Goal: Task Accomplishment & Management: Manage account settings

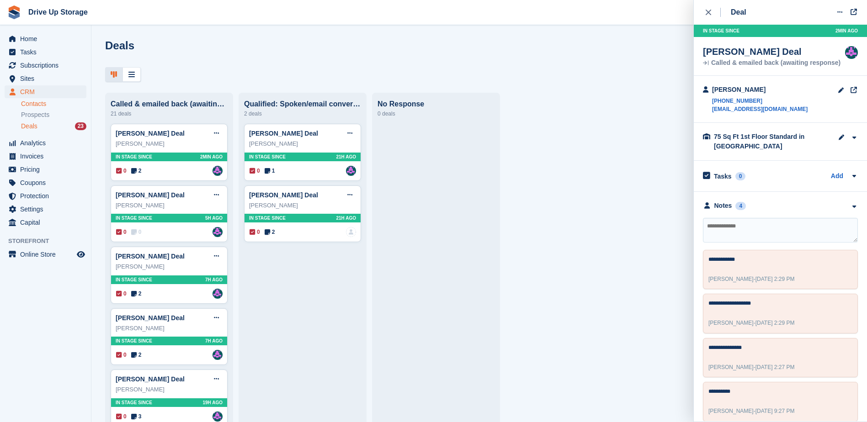
click at [42, 104] on link "Contacts" at bounding box center [53, 104] width 65 height 9
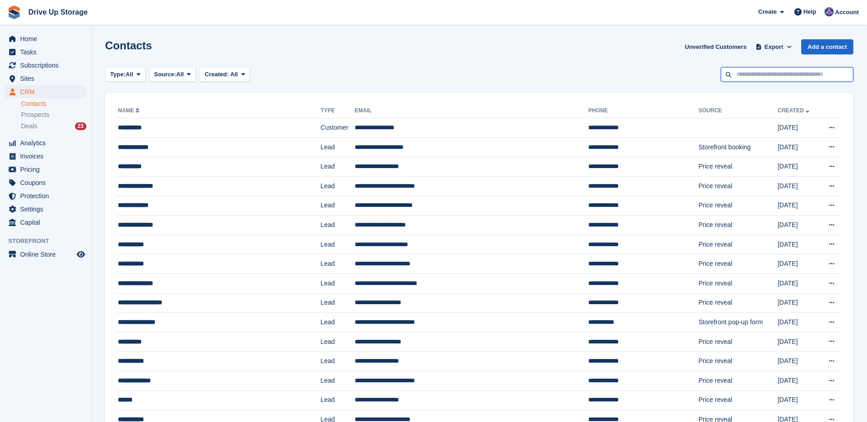
paste input "**********"
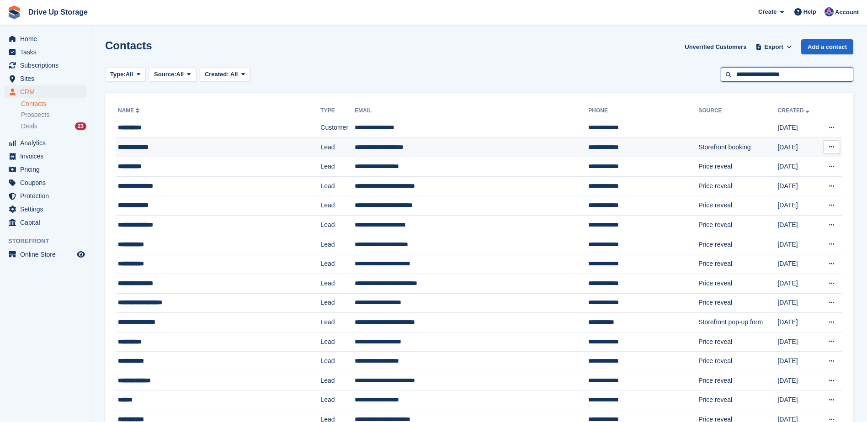
type input "**********"
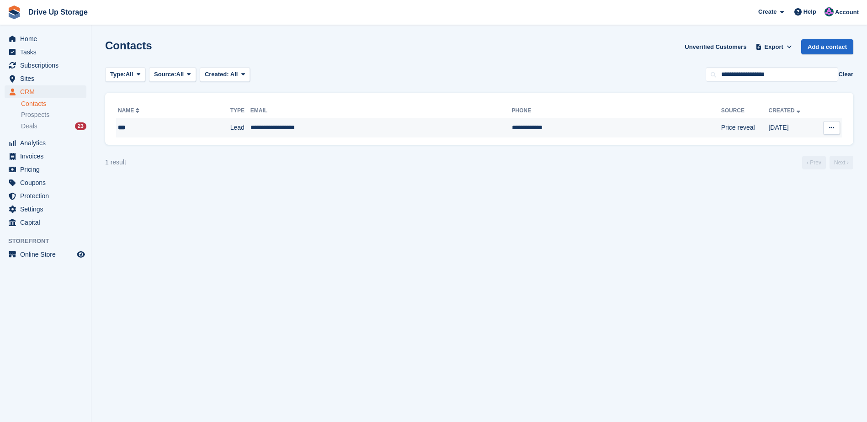
click at [262, 131] on td "**********" at bounding box center [382, 127] width 262 height 19
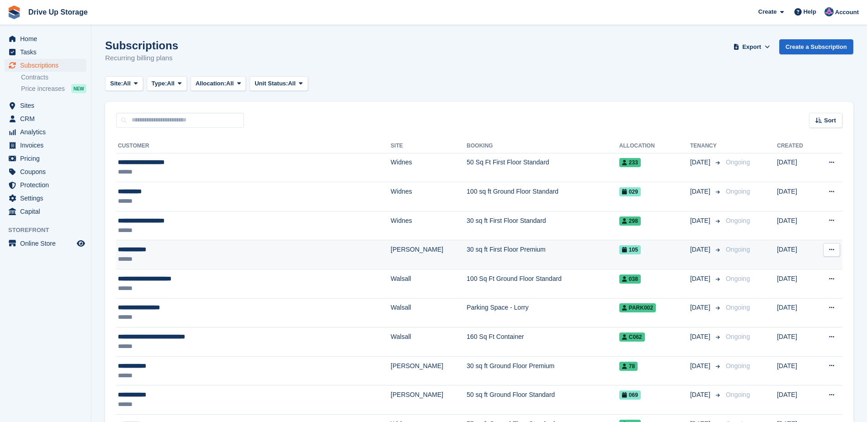
click at [139, 251] on div "**********" at bounding box center [212, 250] width 188 height 10
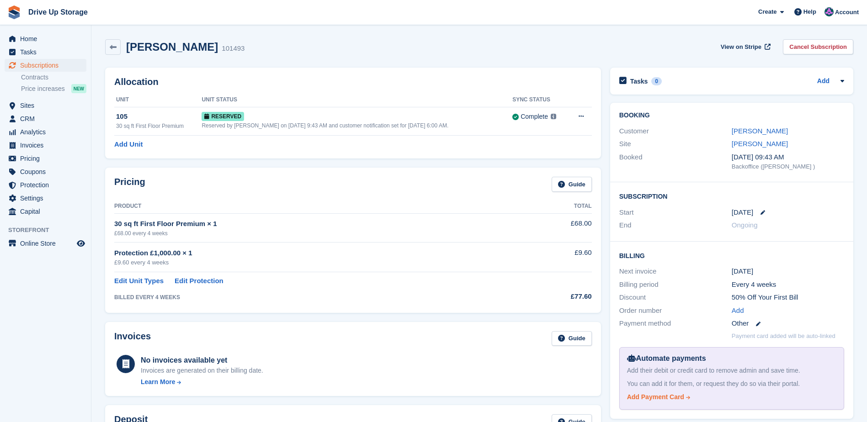
click at [663, 396] on div "Add Payment Card" at bounding box center [655, 398] width 57 height 10
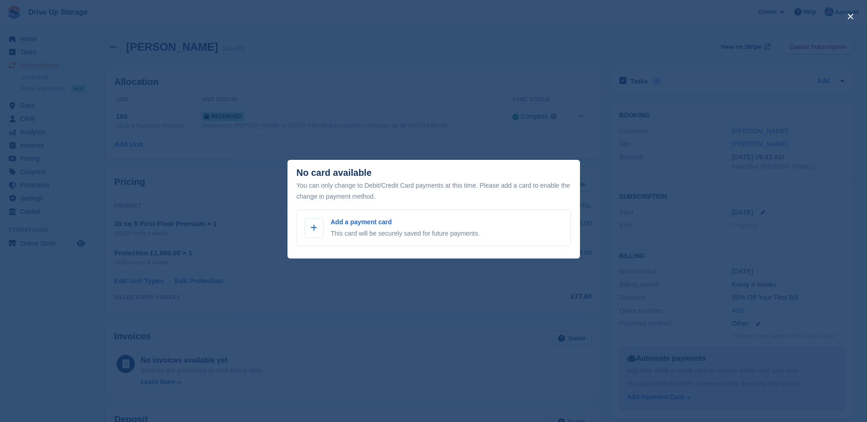
click at [296, 308] on div "close" at bounding box center [433, 211] width 867 height 422
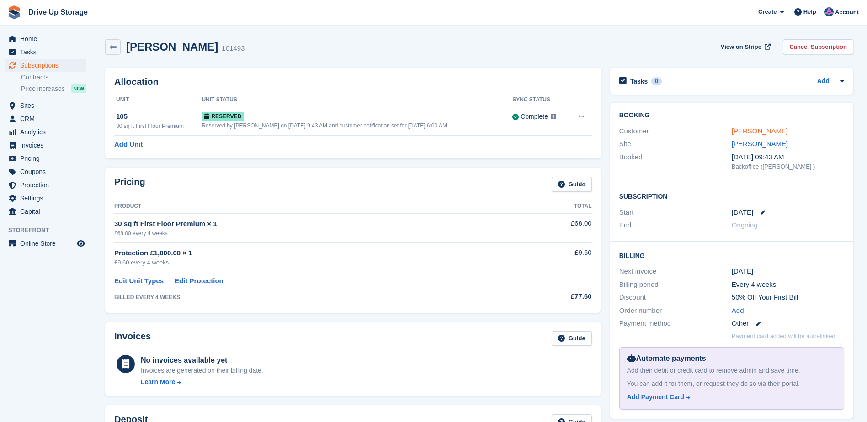
click at [758, 128] on link "Sarah Gentil" at bounding box center [760, 131] width 56 height 8
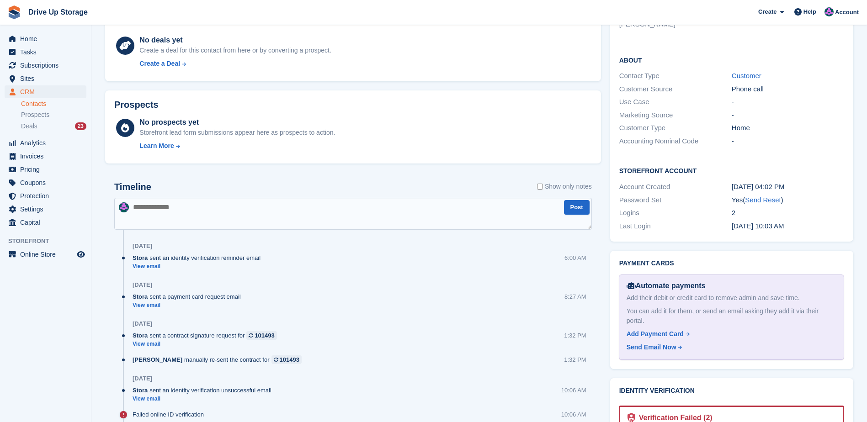
scroll to position [411, 0]
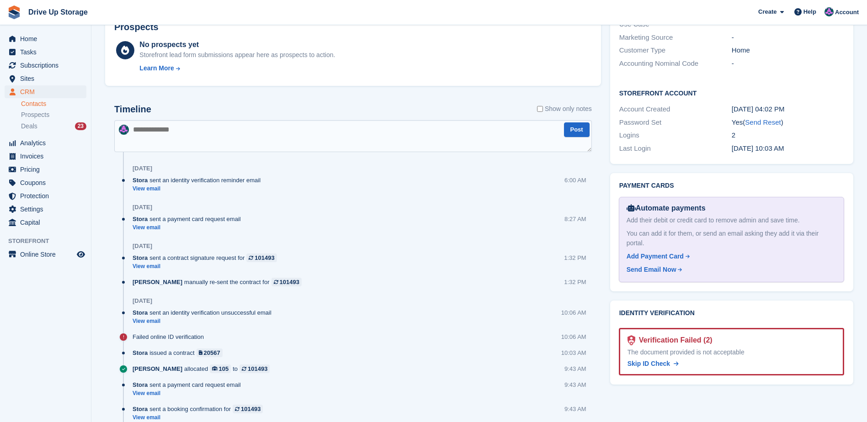
drag, startPoint x: 655, startPoint y: 335, endPoint x: 482, endPoint y: 36, distance: 345.1
click at [655, 360] on span "Skip ID Check" at bounding box center [649, 363] width 43 height 7
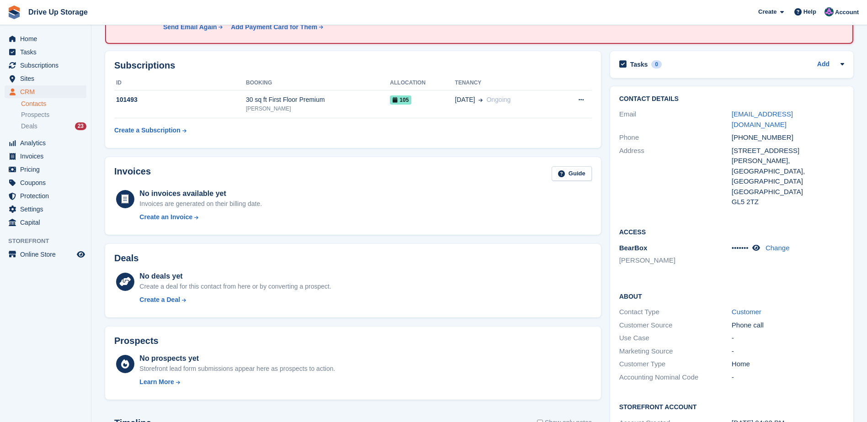
scroll to position [0, 0]
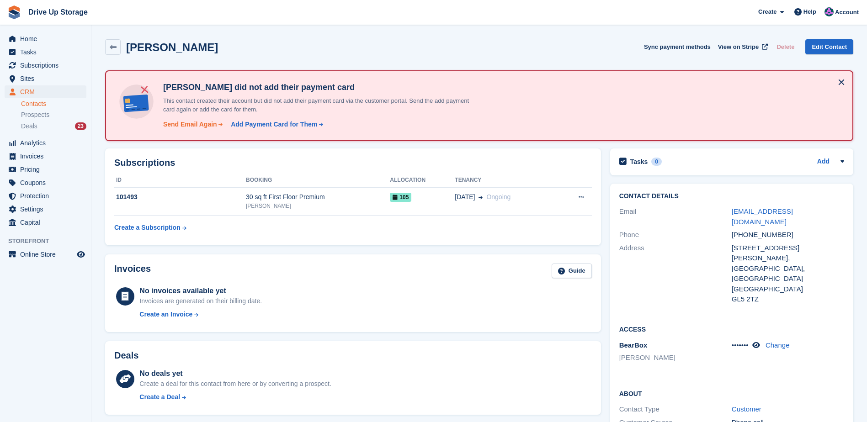
click at [198, 125] on div "Send Email Again" at bounding box center [190, 125] width 54 height 10
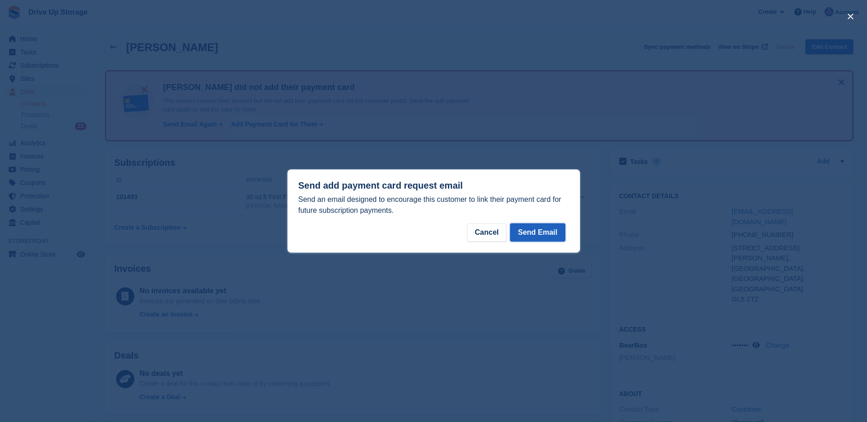
click at [534, 239] on button "Send Email" at bounding box center [537, 233] width 55 height 18
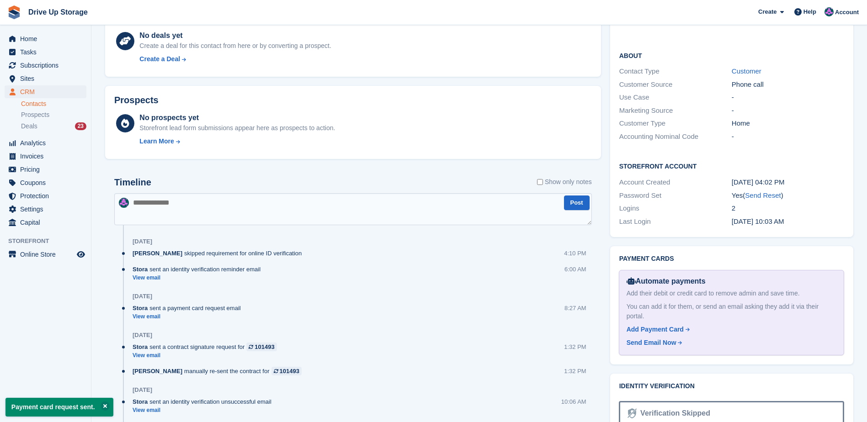
scroll to position [366, 0]
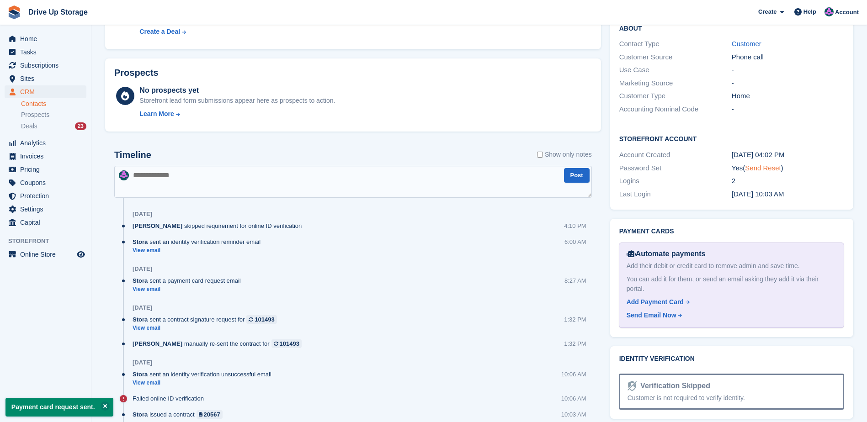
click at [764, 164] on link "Send Reset" at bounding box center [763, 168] width 36 height 8
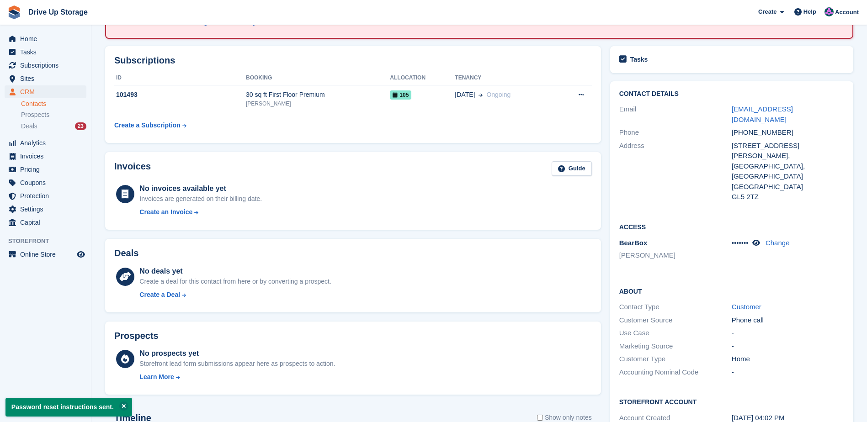
scroll to position [0, 0]
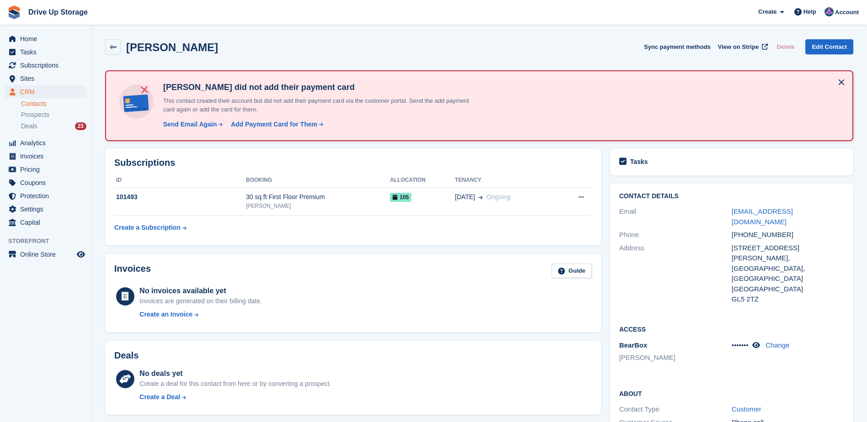
drag, startPoint x: 262, startPoint y: 129, endPoint x: 6, endPoint y: 11, distance: 281.7
click at [261, 128] on div "Add Payment Card for Them" at bounding box center [274, 125] width 86 height 10
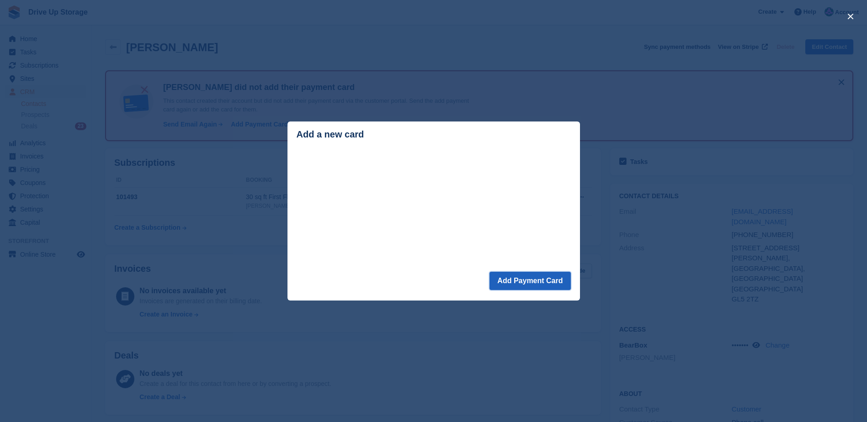
click at [529, 285] on button "Add Payment Card" at bounding box center [530, 281] width 81 height 18
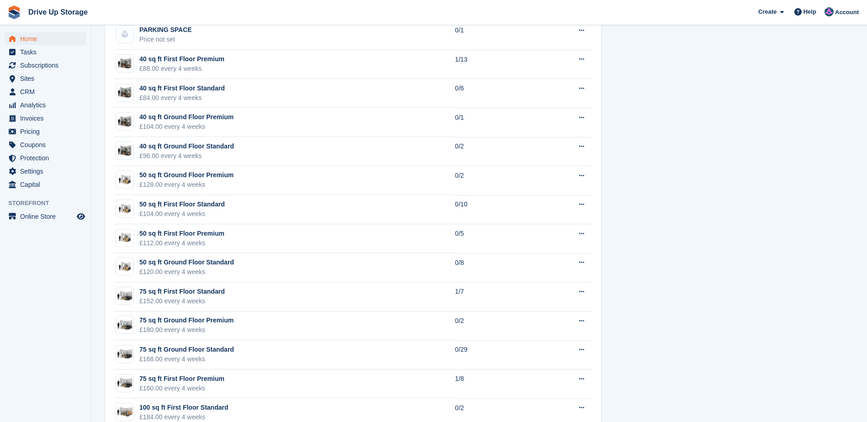
scroll to position [869, 0]
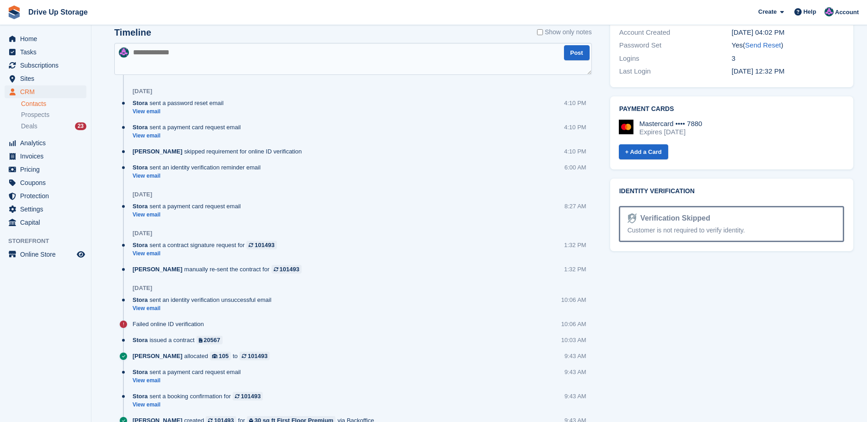
scroll to position [465, 0]
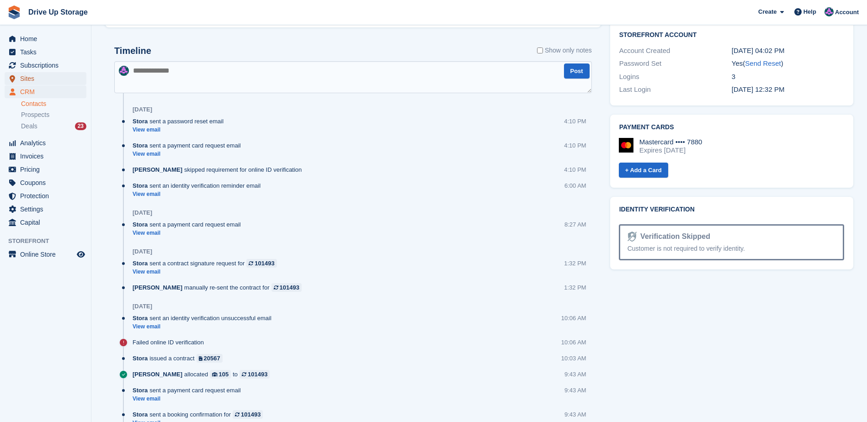
click at [32, 84] on span "Sites" at bounding box center [47, 78] width 55 height 13
click at [32, 90] on span "CRM" at bounding box center [47, 91] width 55 height 13
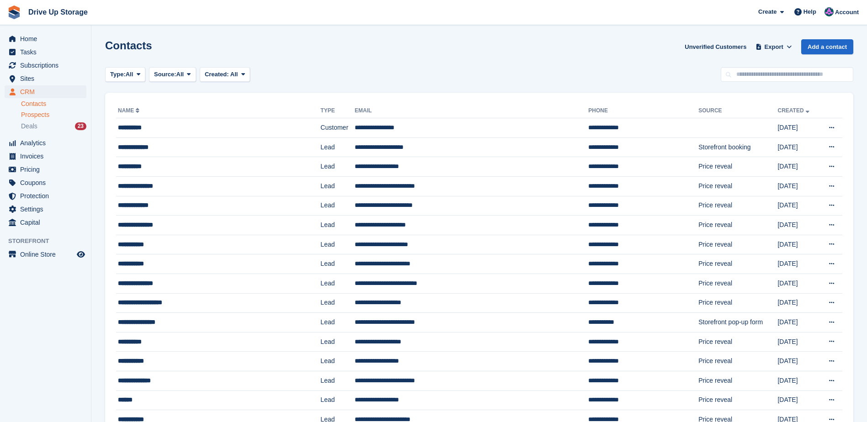
click at [38, 114] on span "Prospects" at bounding box center [35, 115] width 28 height 9
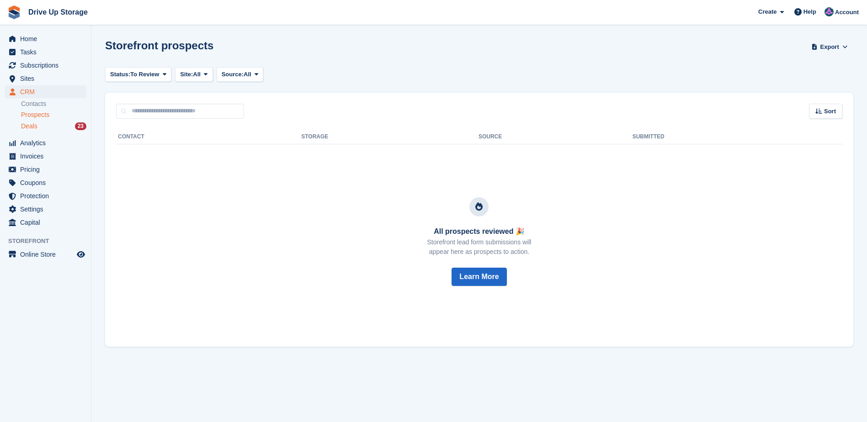
click at [40, 124] on div "Deals 23" at bounding box center [53, 126] width 65 height 9
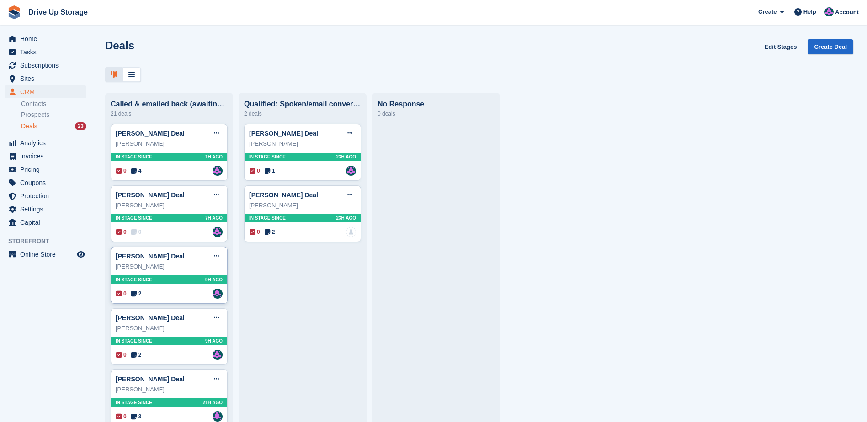
click at [182, 296] on div "0 2 Assigned to Andy" at bounding box center [169, 294] width 107 height 10
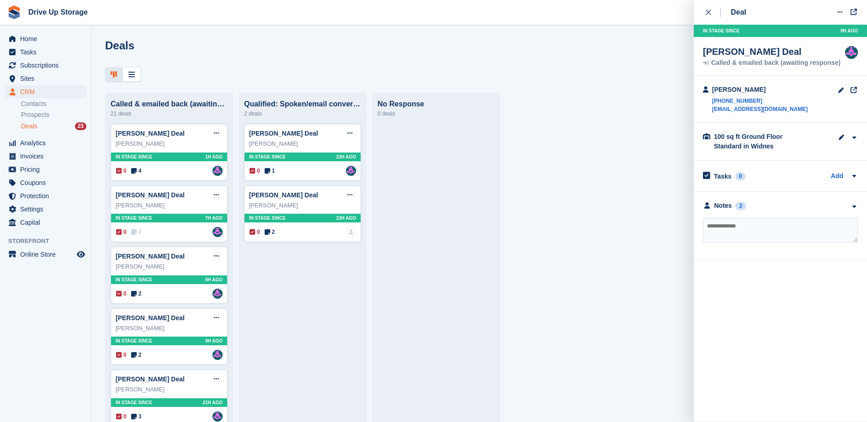
click at [735, 230] on textarea at bounding box center [780, 230] width 155 height 25
type textarea "**********"
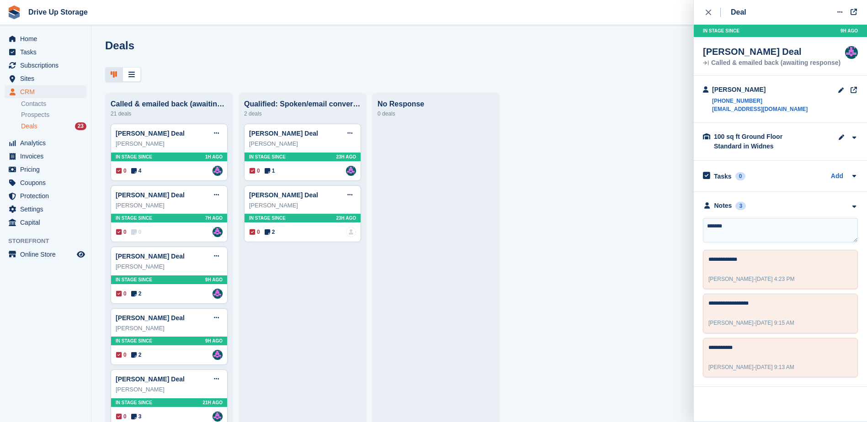
type textarea "*******"
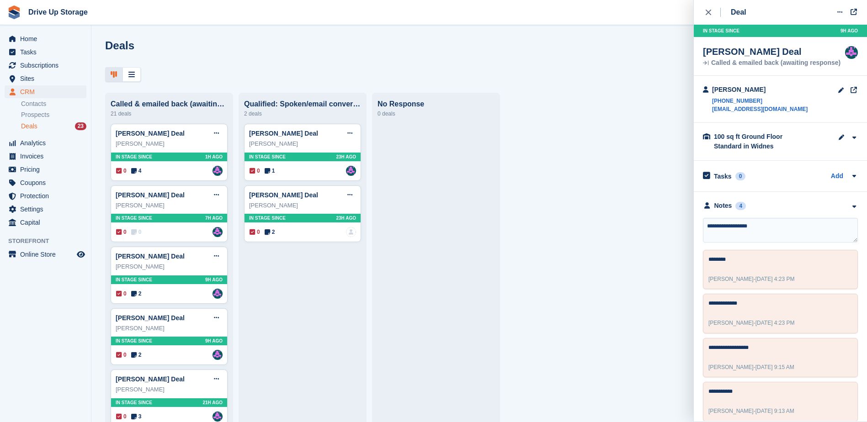
type textarea "**********"
click at [167, 171] on div "0 4 Assigned to Andy" at bounding box center [169, 171] width 107 height 10
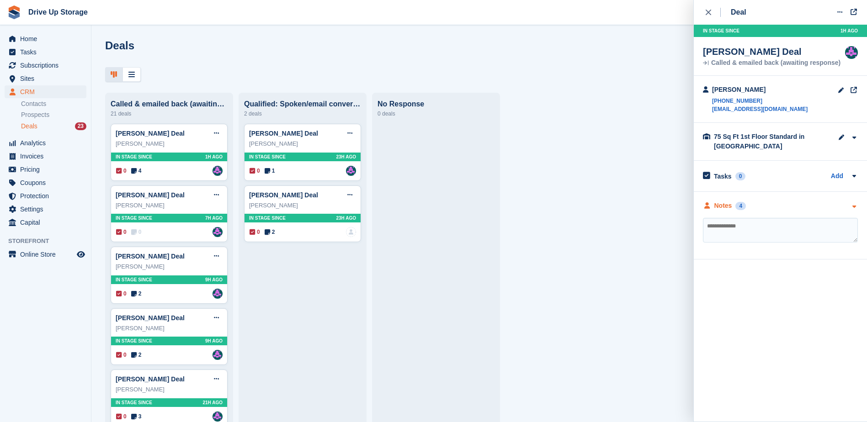
click at [851, 210] on icon "button" at bounding box center [854, 207] width 8 height 6
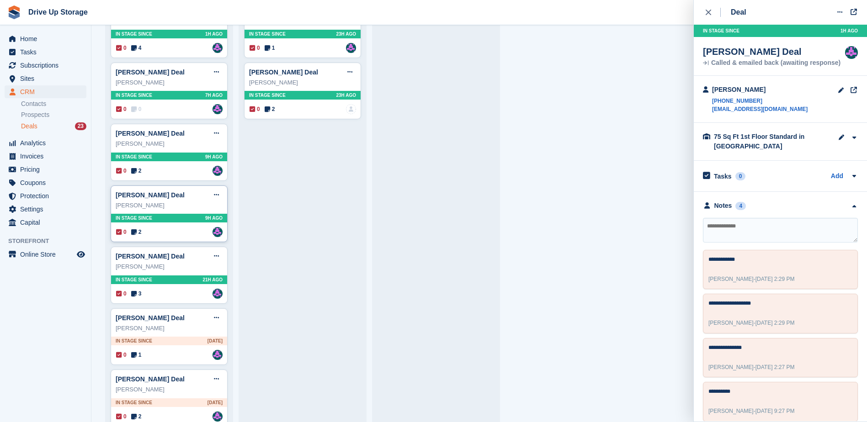
scroll to position [137, 0]
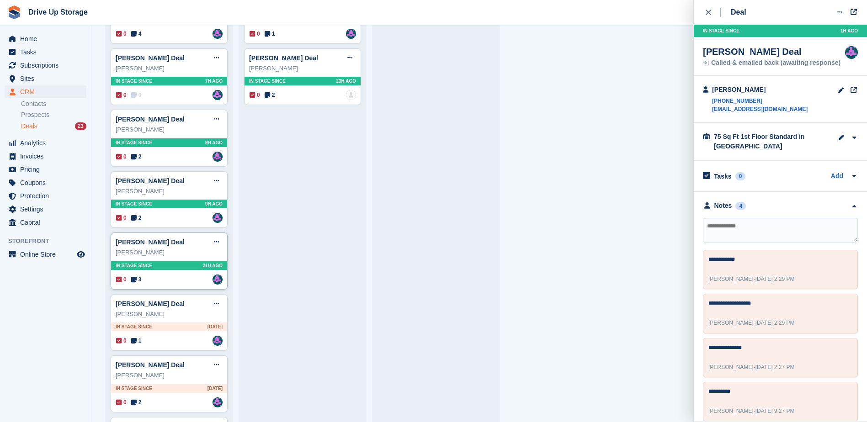
click at [179, 285] on div "0 3 Assigned to Andy" at bounding box center [169, 280] width 107 height 10
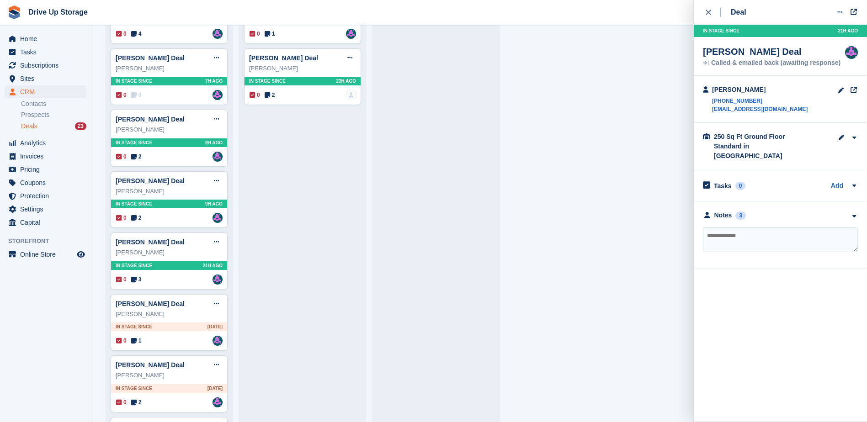
click at [725, 228] on textarea at bounding box center [780, 240] width 155 height 25
type textarea "**********"
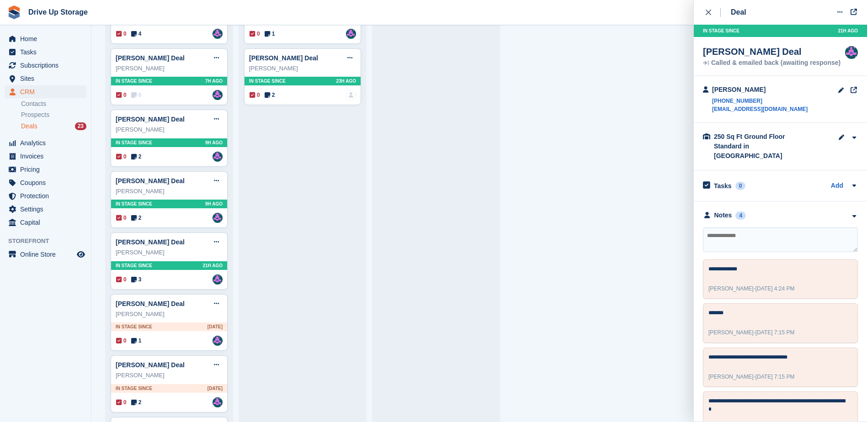
click at [725, 228] on textarea at bounding box center [780, 240] width 155 height 25
type textarea "*******"
click at [175, 335] on div "Sonia Suman Deal Edit deal Mark as won Mark as lost Delete deal Sonia Suman In …" at bounding box center [169, 322] width 117 height 57
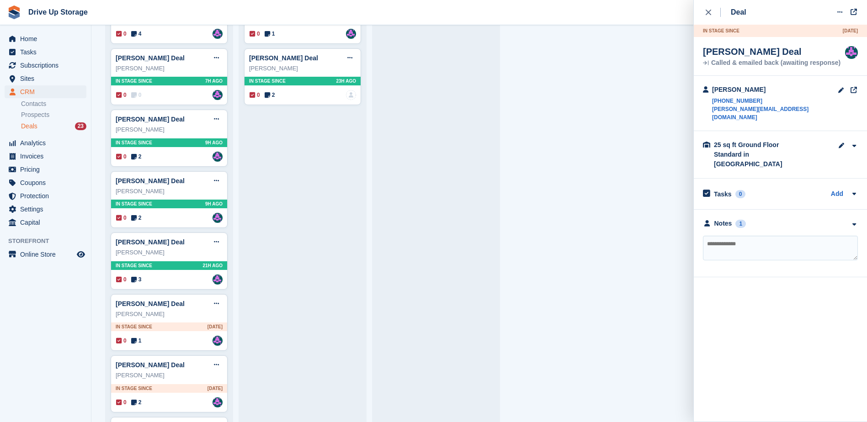
click at [751, 236] on textarea at bounding box center [780, 248] width 155 height 25
click at [859, 211] on div "**********" at bounding box center [780, 244] width 173 height 68
click at [854, 222] on icon "button" at bounding box center [854, 225] width 8 height 6
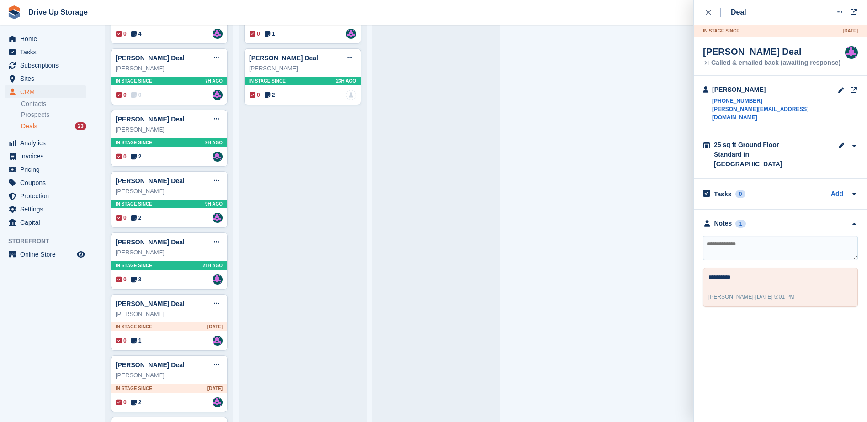
click at [764, 239] on textarea at bounding box center [780, 248] width 155 height 25
type textarea "**********"
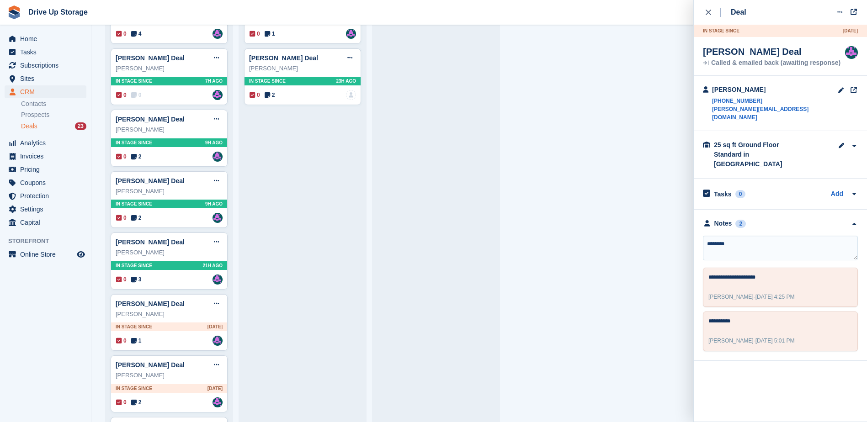
type textarea "*********"
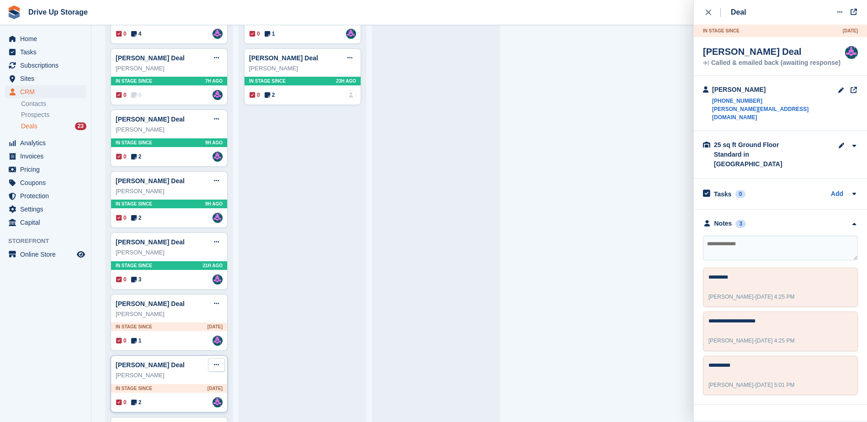
click at [217, 372] on button at bounding box center [216, 365] width 17 height 14
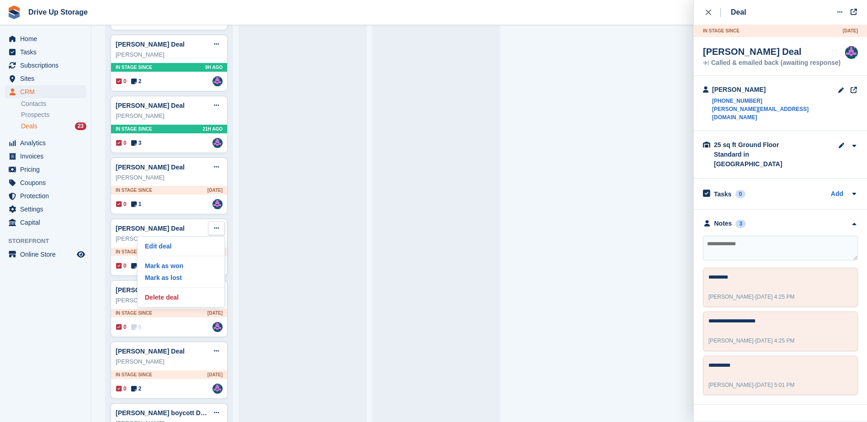
scroll to position [274, 0]
click at [174, 302] on p "Delete deal" at bounding box center [181, 297] width 80 height 12
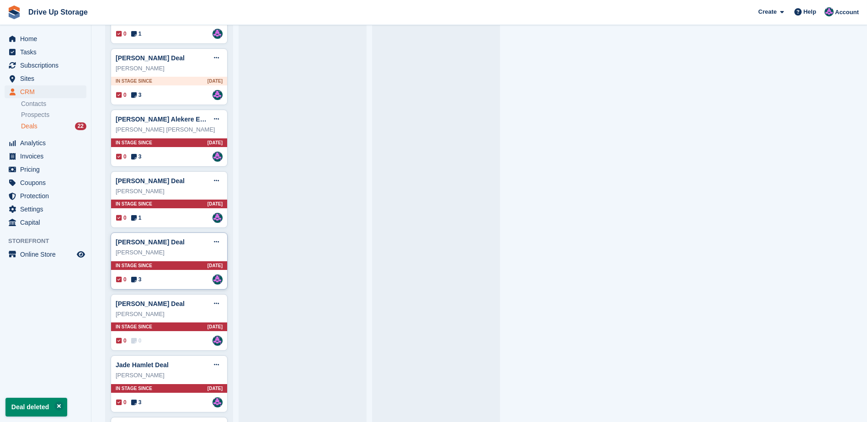
scroll to position [941, 0]
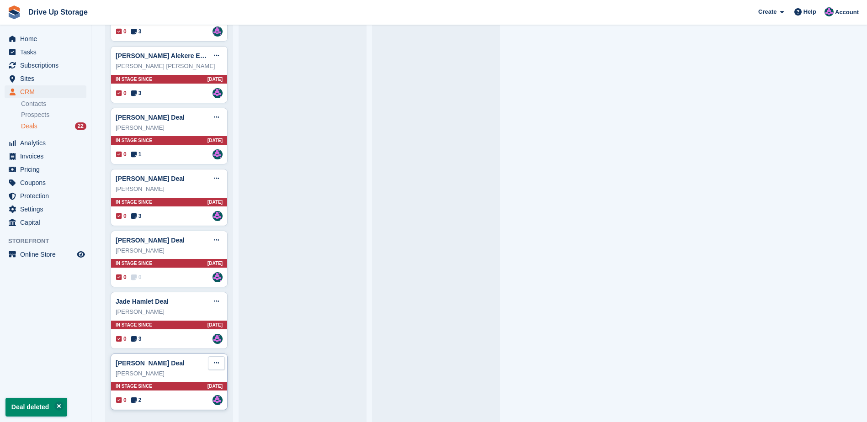
click at [218, 366] on icon at bounding box center [216, 363] width 5 height 6
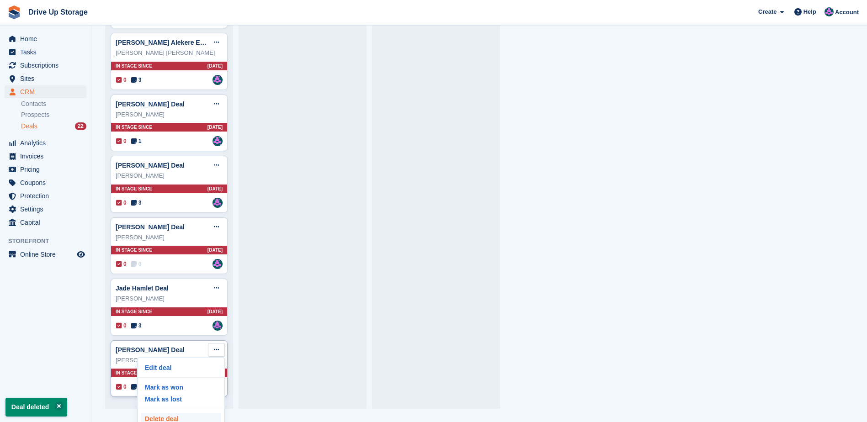
scroll to position [20, 0]
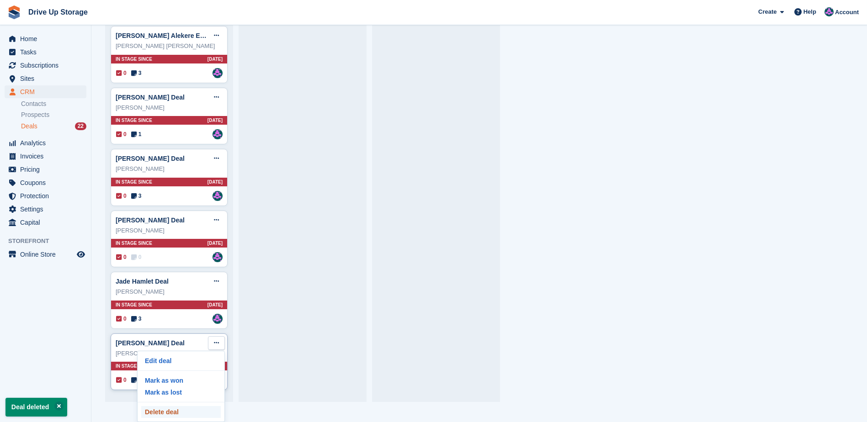
click at [185, 411] on p "Delete deal" at bounding box center [181, 412] width 80 height 12
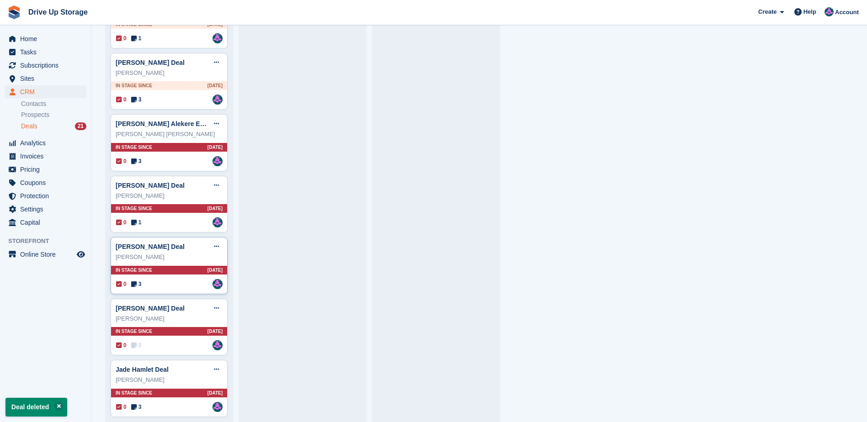
scroll to position [880, 0]
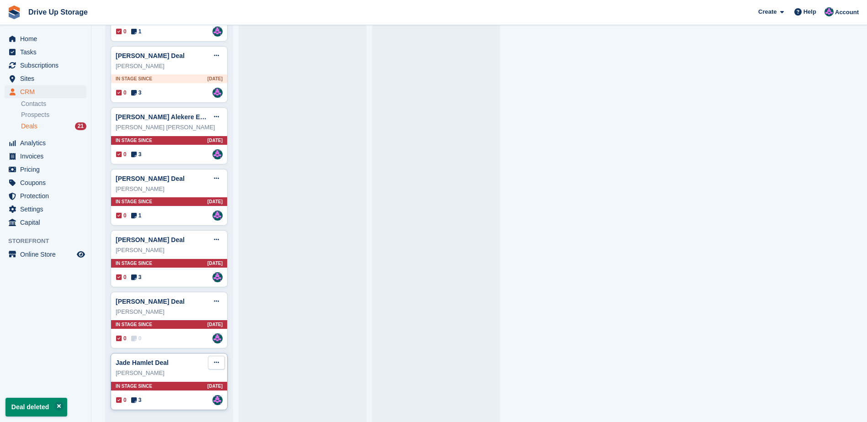
click at [219, 362] on button at bounding box center [216, 363] width 17 height 14
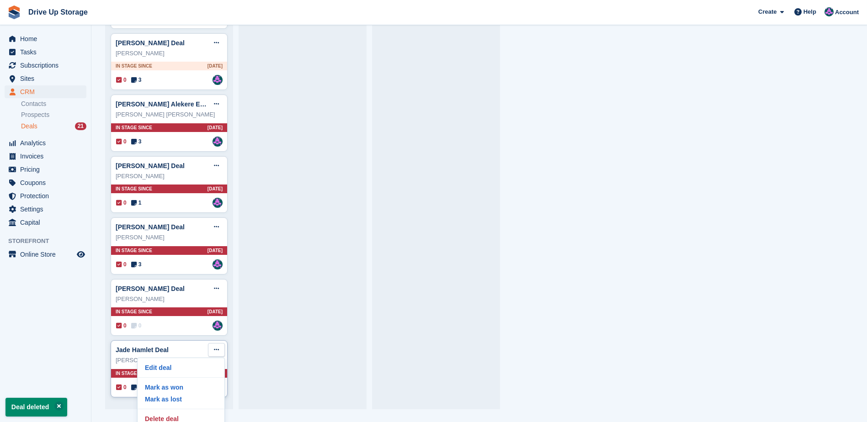
scroll to position [20, 0]
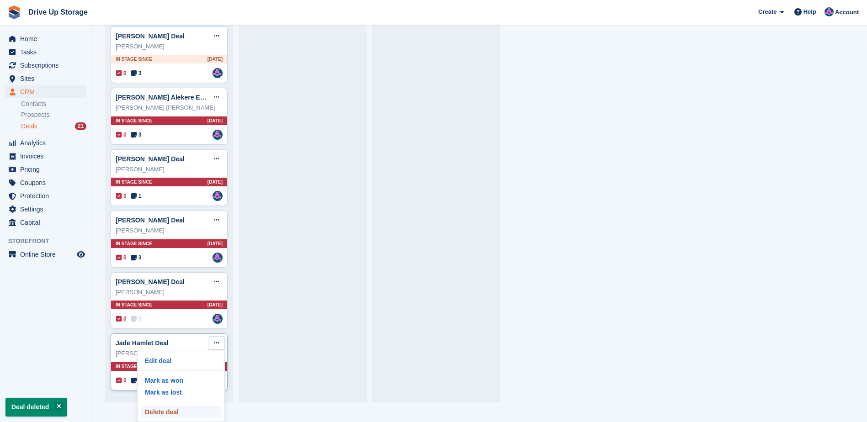
click at [155, 412] on p "Delete deal" at bounding box center [181, 412] width 80 height 12
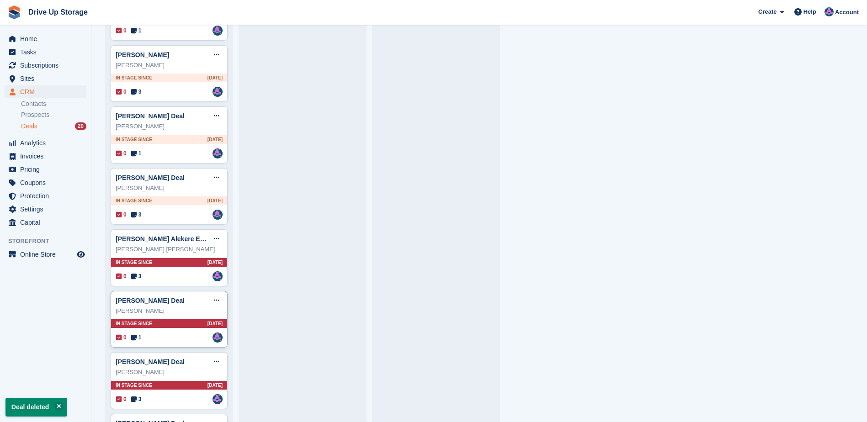
scroll to position [818, 0]
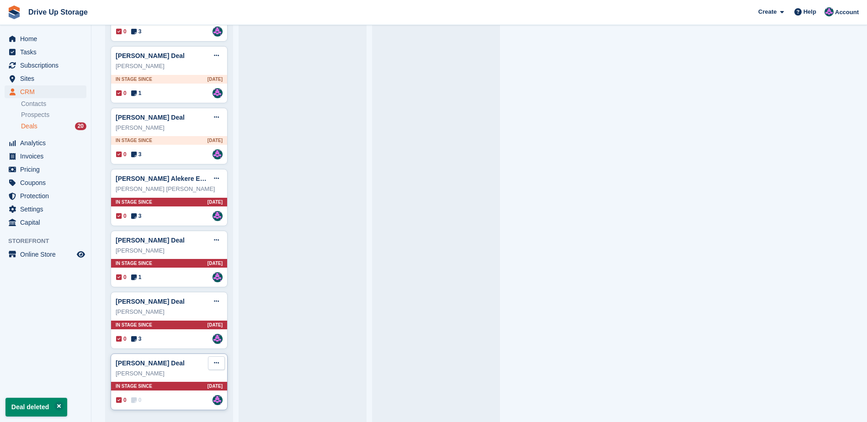
drag, startPoint x: 222, startPoint y: 369, endPoint x: 218, endPoint y: 362, distance: 8.6
click at [222, 369] on button at bounding box center [216, 364] width 17 height 14
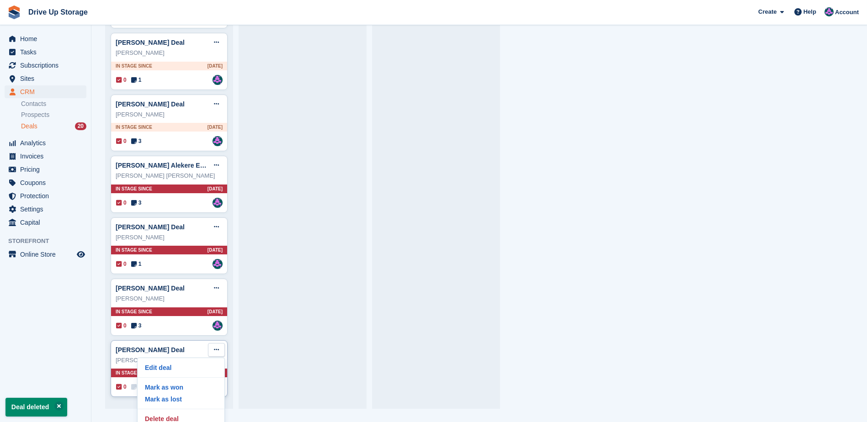
scroll to position [20, 0]
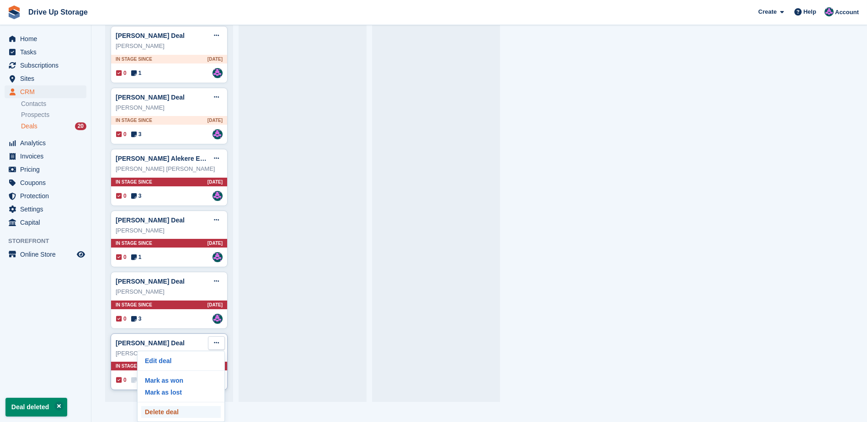
click at [179, 410] on p "Delete deal" at bounding box center [181, 412] width 80 height 12
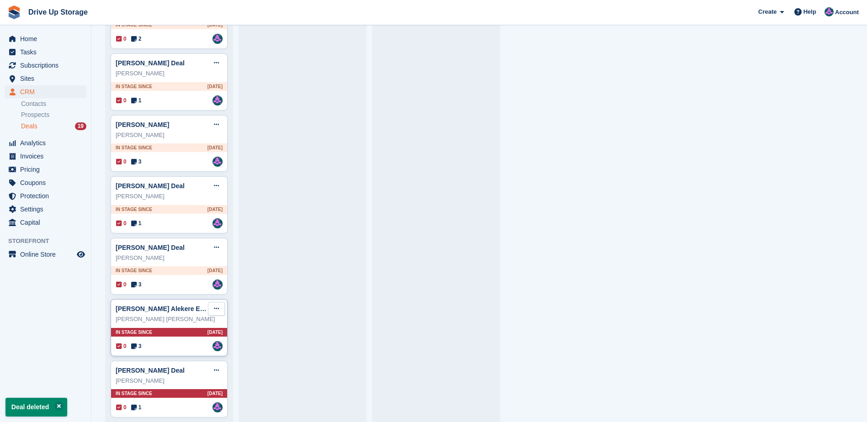
scroll to position [686, 0]
click at [218, 371] on icon at bounding box center [216, 370] width 5 height 6
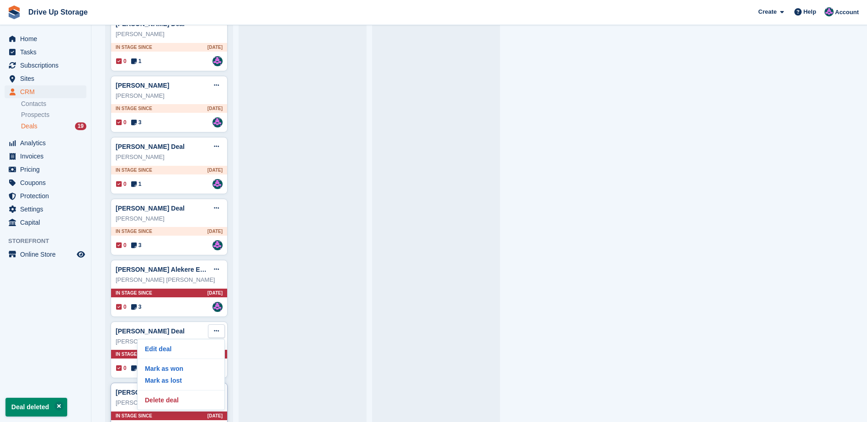
scroll to position [757, 0]
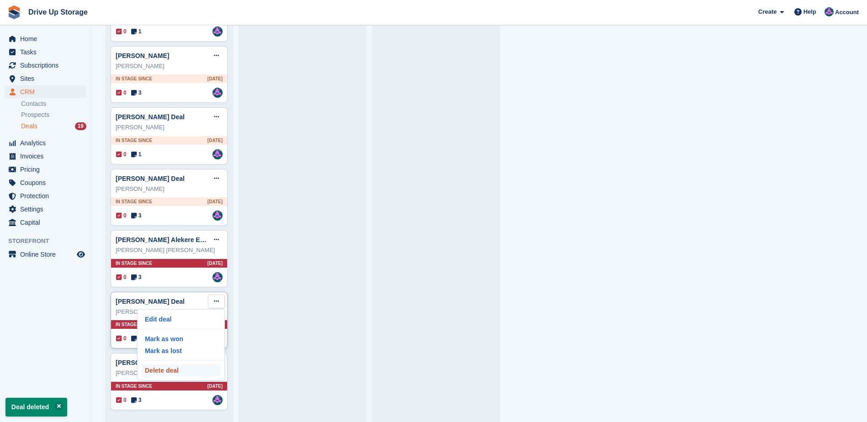
click at [172, 372] on p "Delete deal" at bounding box center [181, 371] width 80 height 12
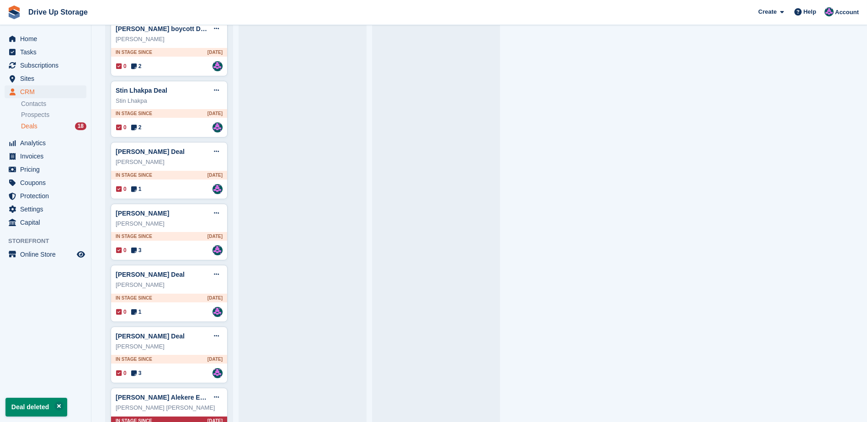
scroll to position [695, 0]
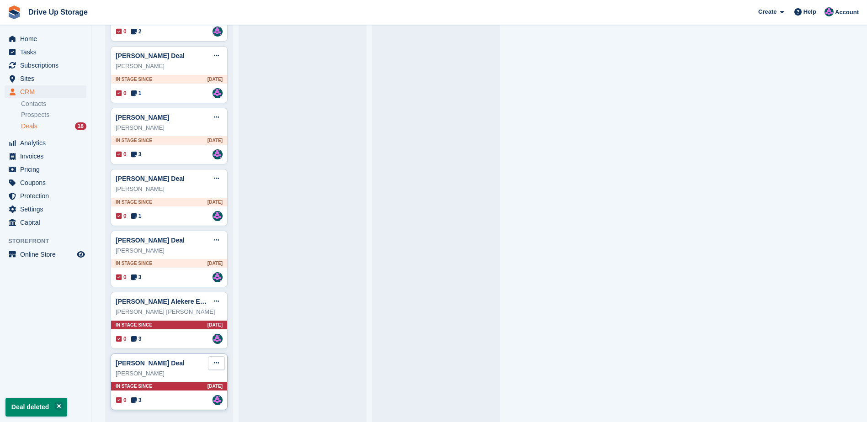
click at [220, 363] on button at bounding box center [216, 364] width 17 height 14
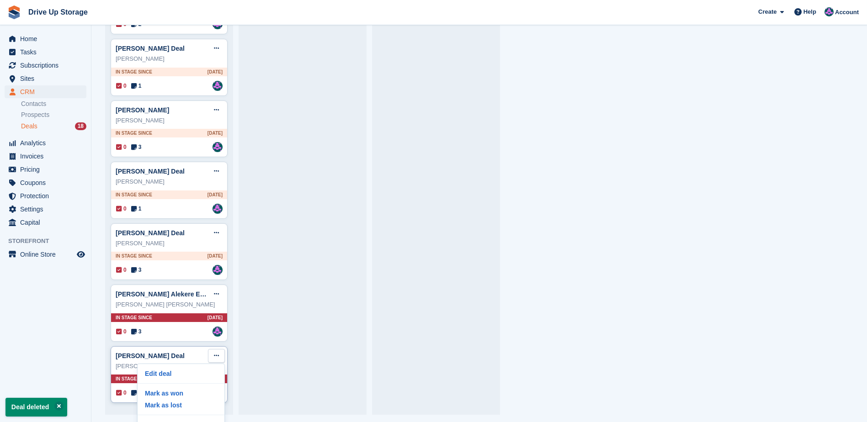
scroll to position [20, 0]
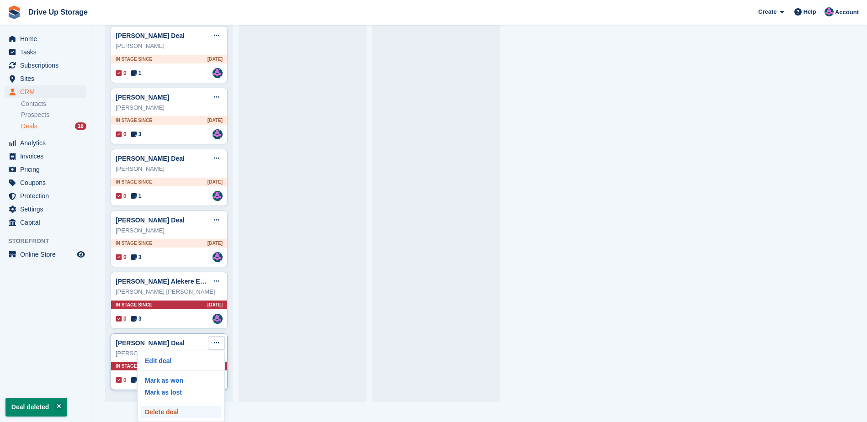
click link "Delete deal" at bounding box center [181, 412] width 80 height 12
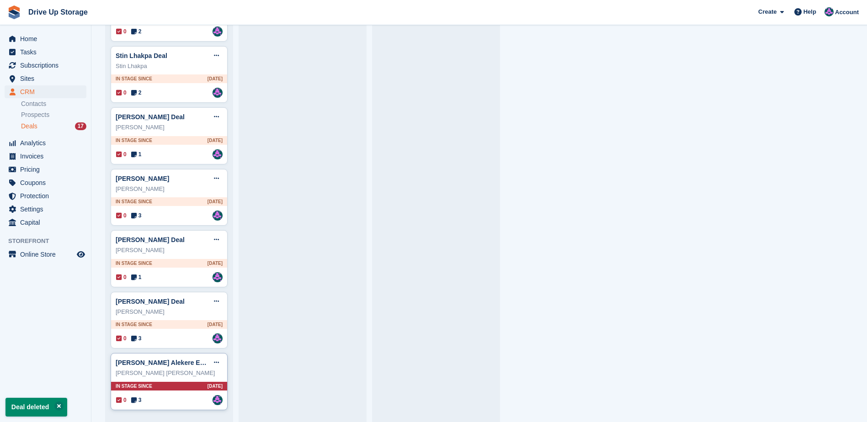
scroll to position [634, 0]
click at [218, 363] on icon at bounding box center [216, 363] width 5 height 6
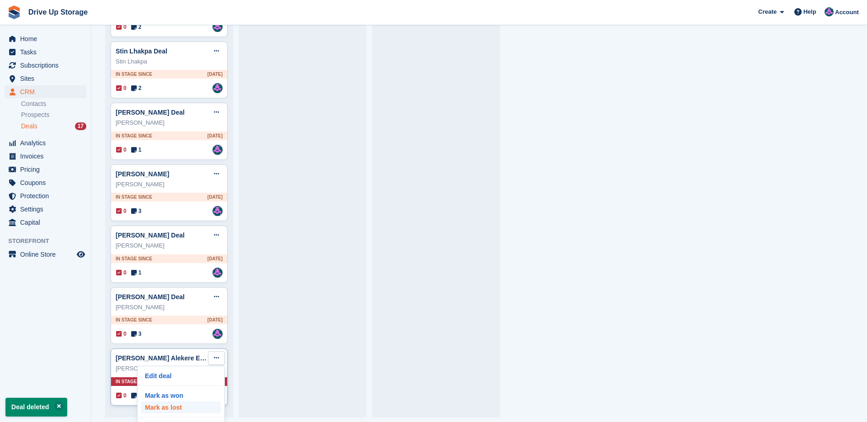
scroll to position [20, 0]
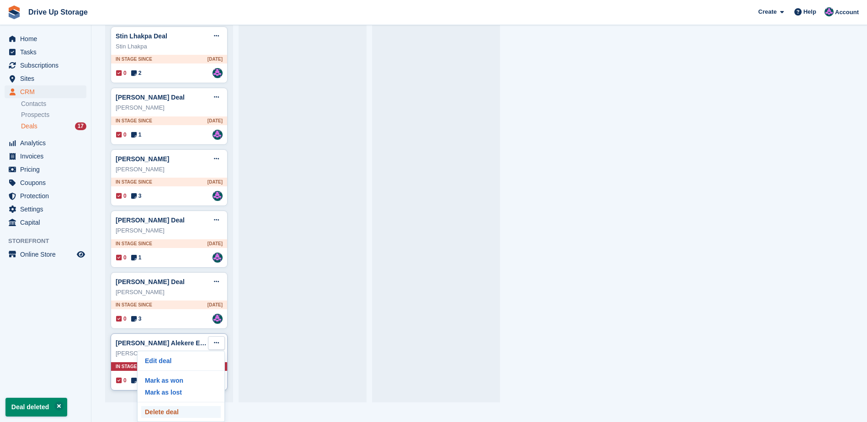
click at [182, 412] on p "Delete deal" at bounding box center [181, 412] width 80 height 12
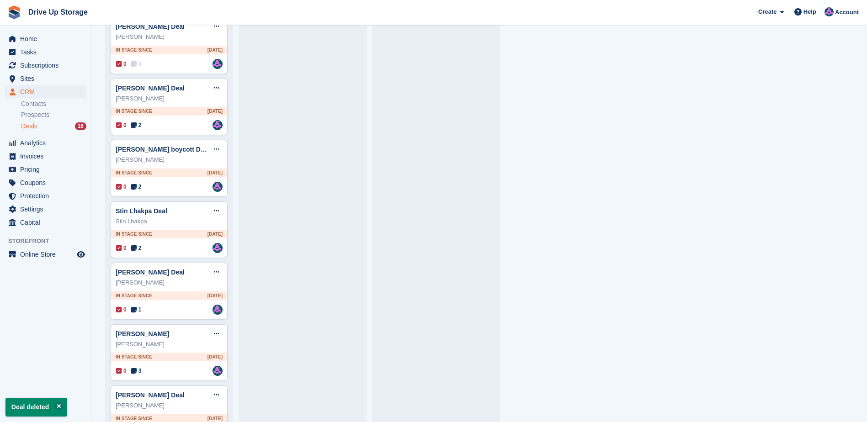
scroll to position [572, 0]
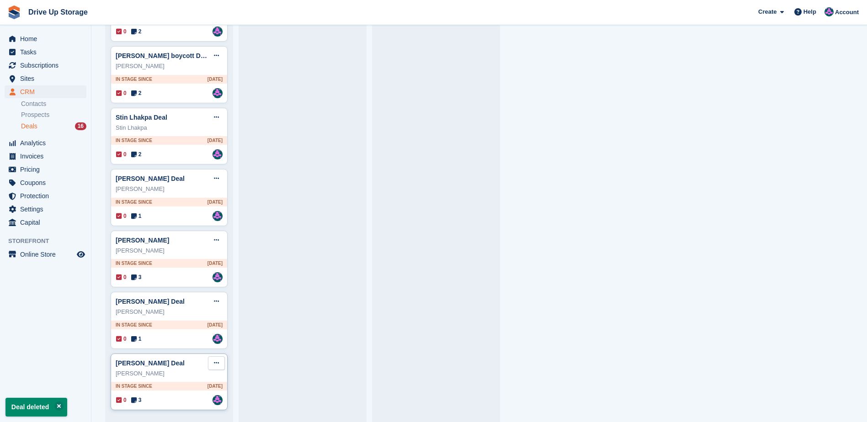
click at [217, 364] on icon at bounding box center [216, 363] width 5 height 6
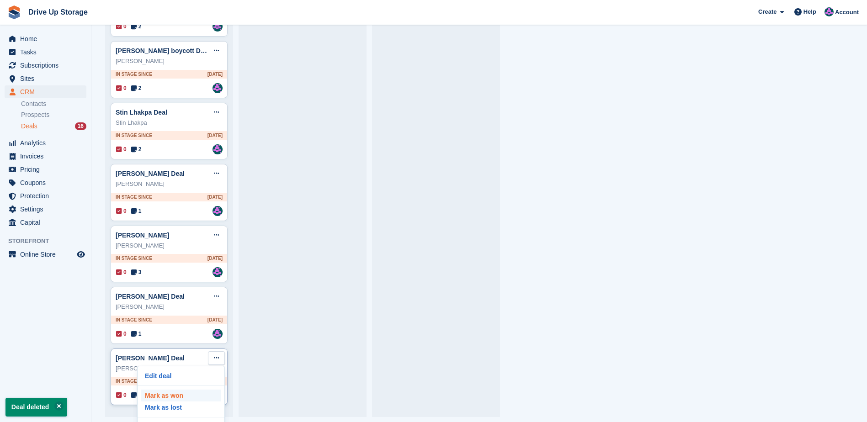
scroll to position [20, 0]
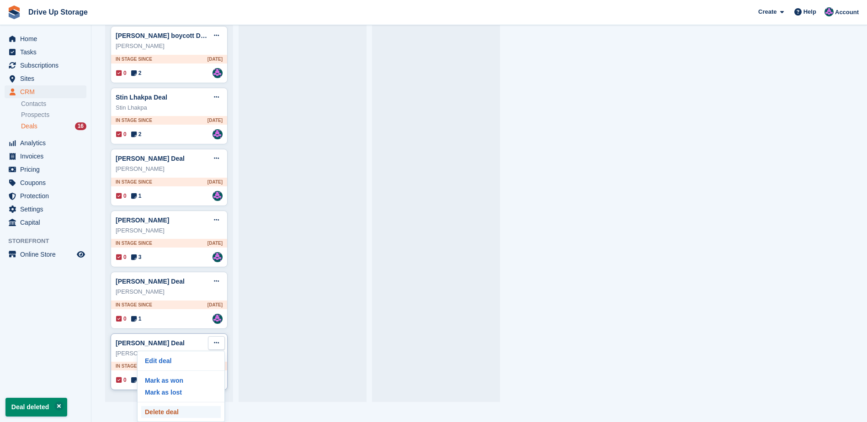
click at [183, 412] on p "Delete deal" at bounding box center [181, 412] width 80 height 12
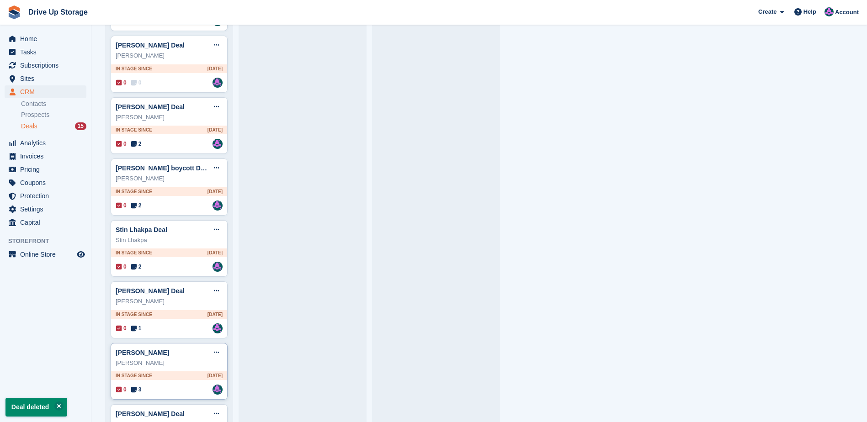
scroll to position [511, 0]
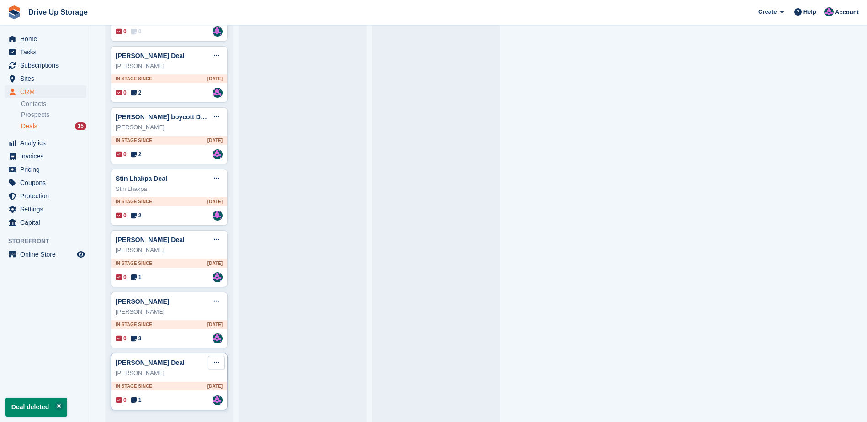
click at [209, 363] on button at bounding box center [216, 363] width 17 height 14
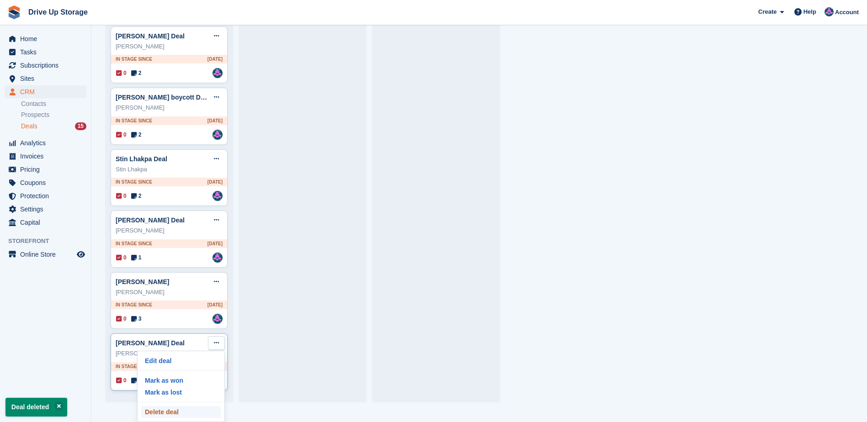
click at [182, 410] on p "Delete deal" at bounding box center [181, 412] width 80 height 12
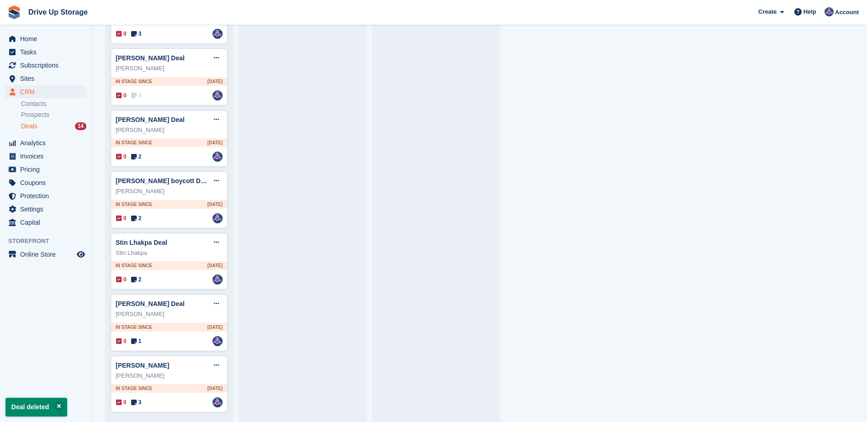
scroll to position [449, 0]
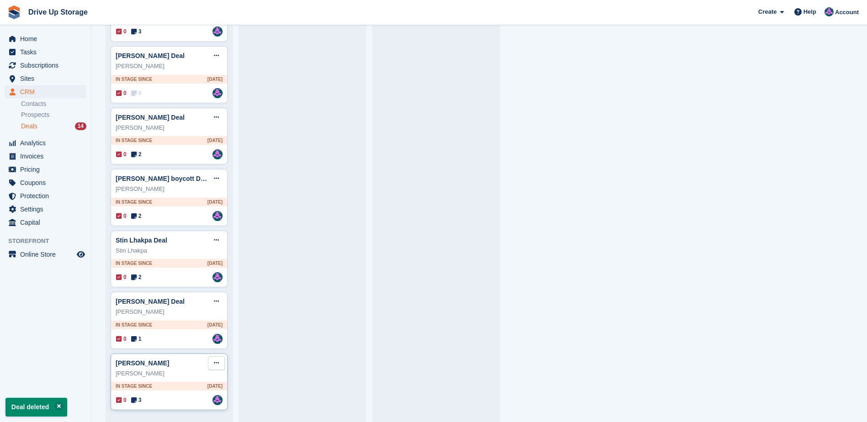
click at [214, 368] on button at bounding box center [216, 364] width 17 height 14
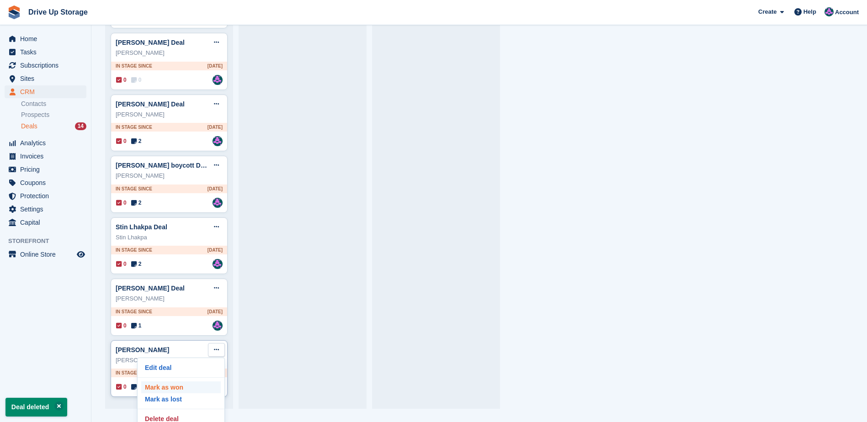
scroll to position [20, 0]
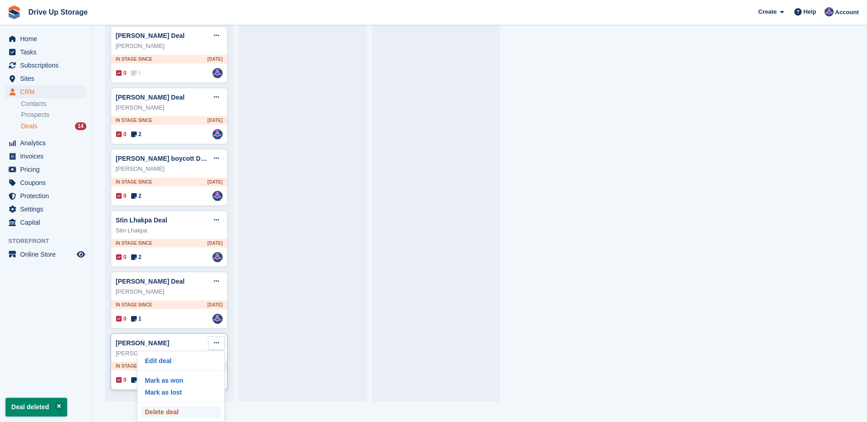
click at [181, 409] on p "Delete deal" at bounding box center [181, 412] width 80 height 12
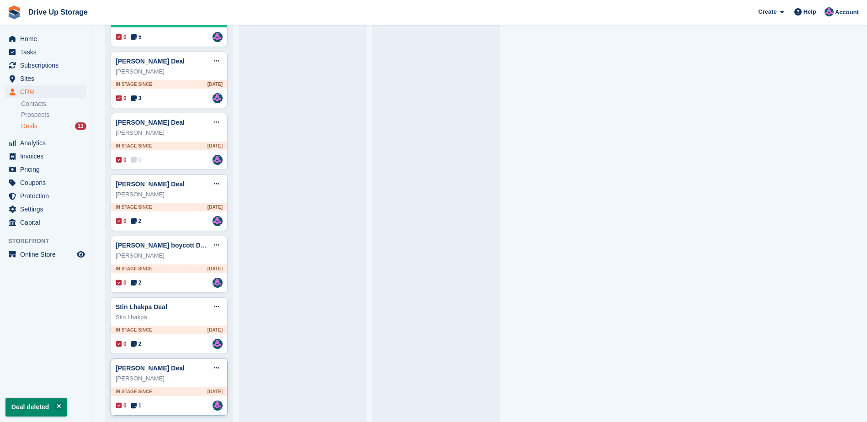
scroll to position [388, 0]
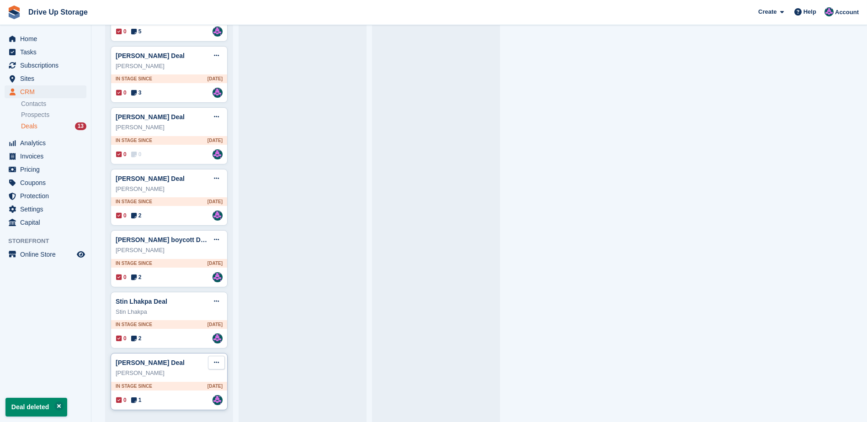
click at [213, 366] on button at bounding box center [216, 363] width 17 height 14
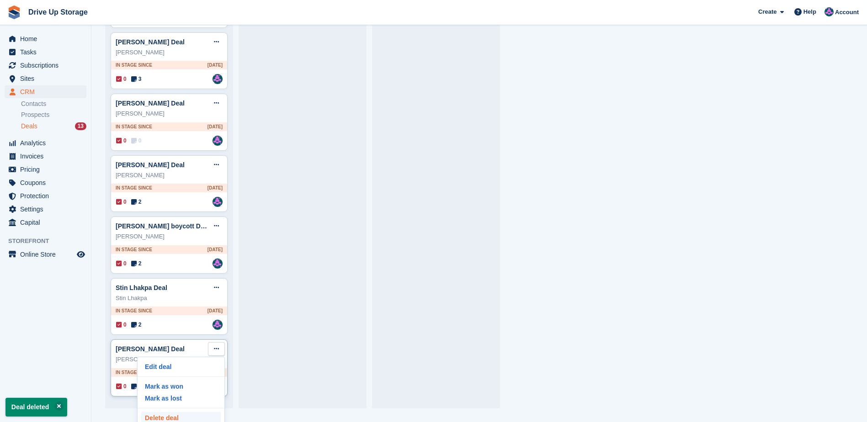
scroll to position [0, 0]
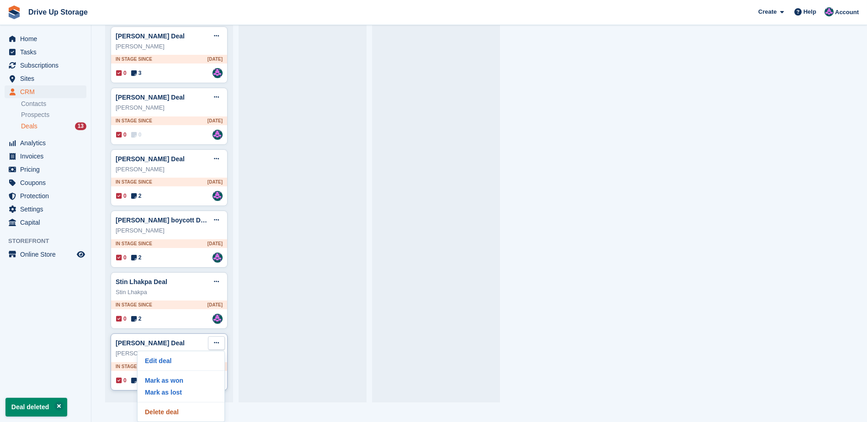
drag, startPoint x: 189, startPoint y: 411, endPoint x: 191, endPoint y: 406, distance: 4.8
click at [189, 411] on p "Delete deal" at bounding box center [181, 412] width 80 height 12
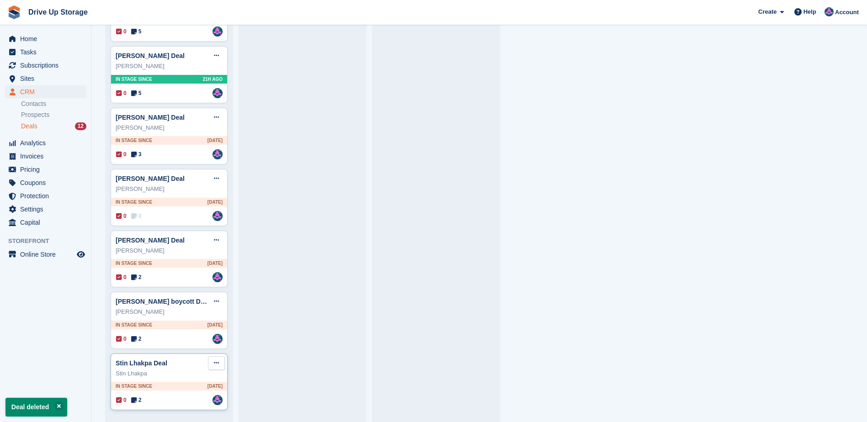
click at [212, 360] on button at bounding box center [216, 364] width 17 height 14
click at [220, 367] on button at bounding box center [216, 364] width 17 height 14
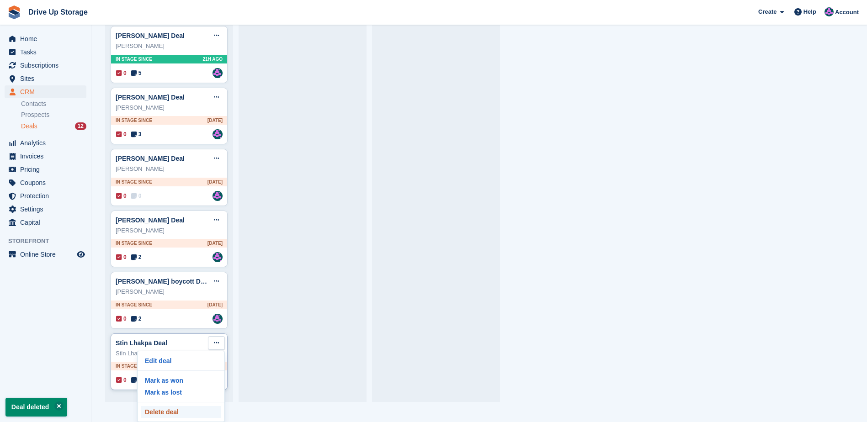
click at [172, 411] on p "Delete deal" at bounding box center [181, 412] width 80 height 12
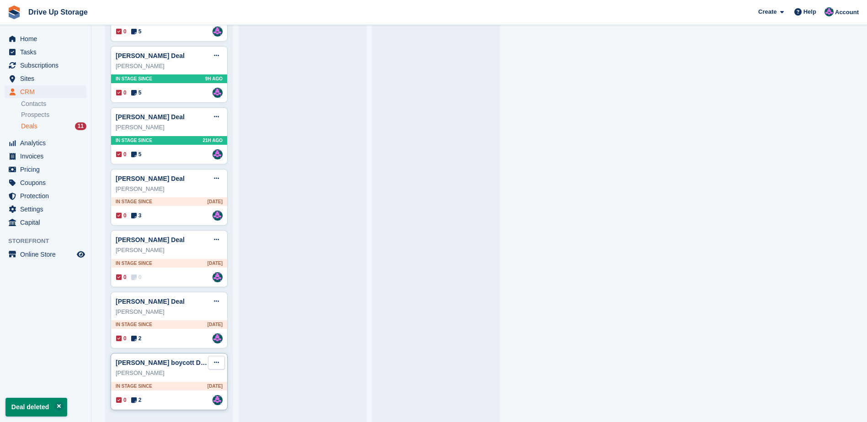
click at [217, 364] on icon at bounding box center [216, 363] width 5 height 6
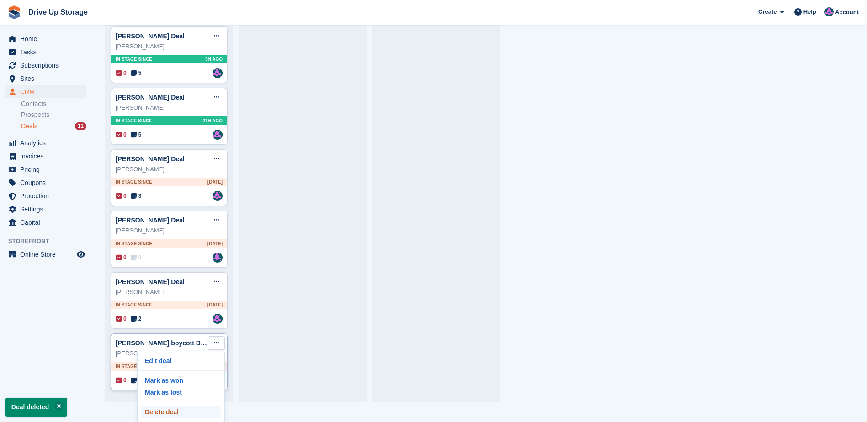
click at [180, 413] on p "Delete deal" at bounding box center [181, 412] width 80 height 12
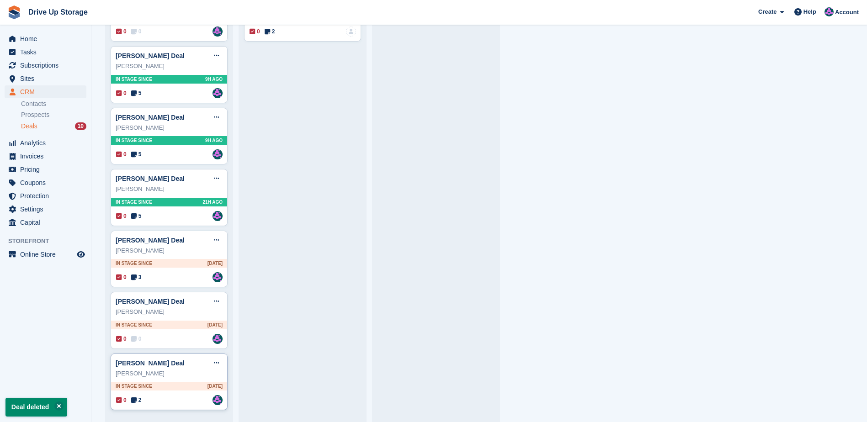
click at [180, 401] on div "0 2 Assigned to Andy" at bounding box center [169, 400] width 107 height 10
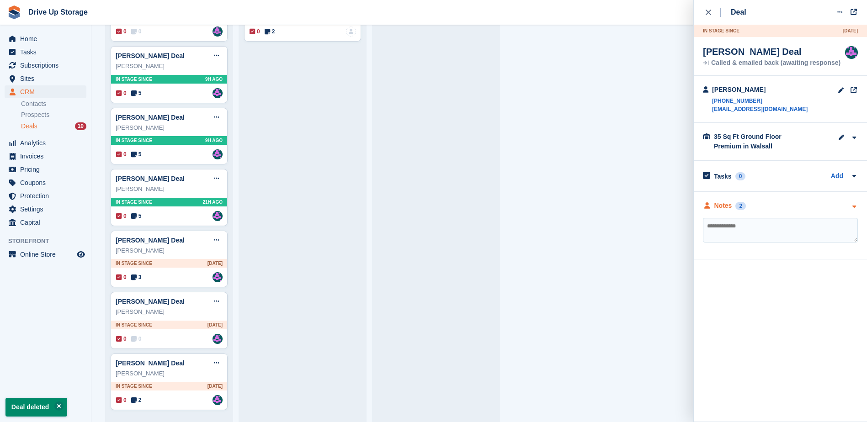
click at [849, 208] on div "Notes 2" at bounding box center [780, 206] width 155 height 10
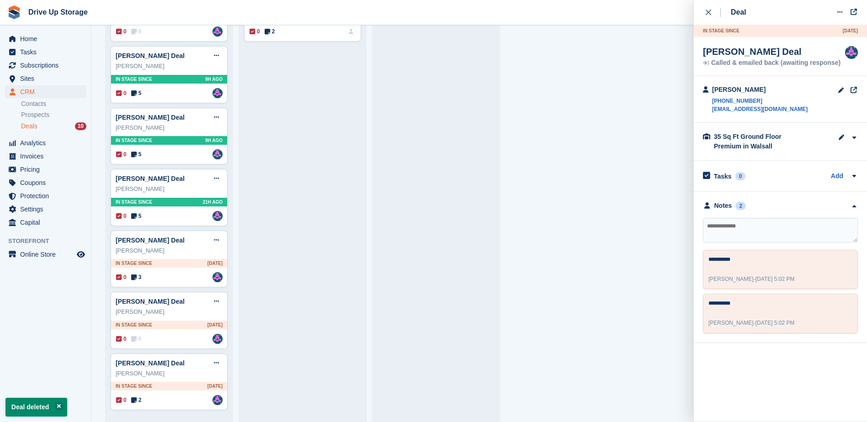
drag, startPoint x: 471, startPoint y: 203, endPoint x: 310, endPoint y: 231, distance: 163.3
click at [470, 203] on div at bounding box center [436, 169] width 117 height 492
click at [186, 338] on div "0 0 Assigned to Andy" at bounding box center [169, 339] width 107 height 10
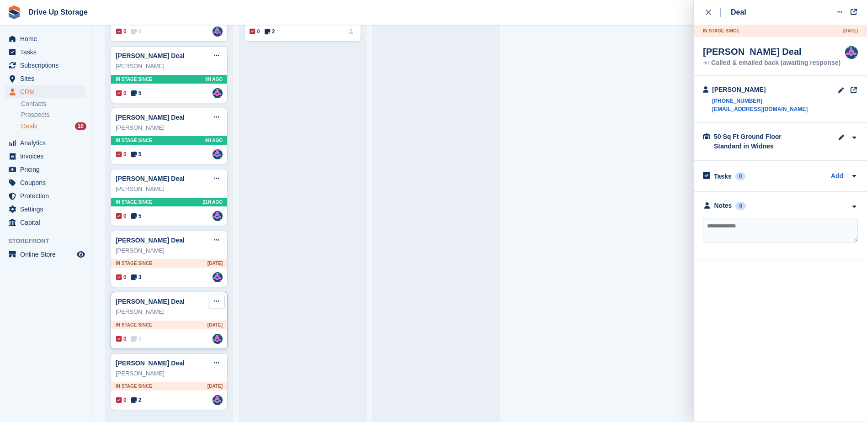
click at [215, 304] on icon at bounding box center [216, 302] width 5 height 6
click at [182, 370] on p "Delete deal" at bounding box center [181, 371] width 80 height 12
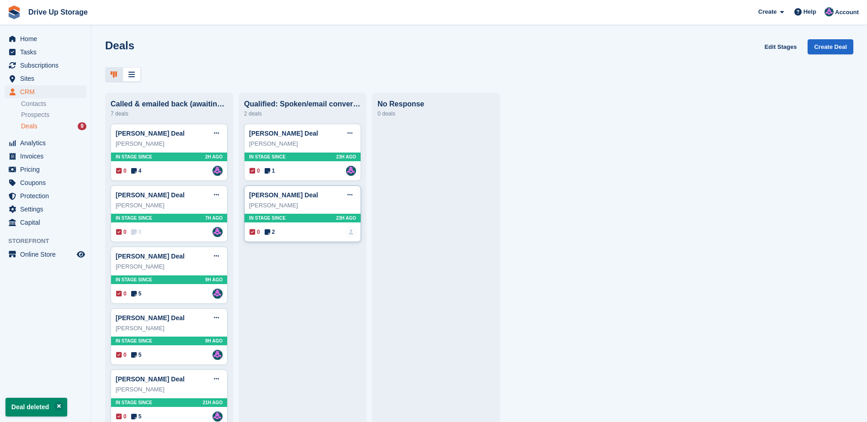
click at [314, 237] on div "0 2 No one is assigned to this deal" at bounding box center [303, 232] width 107 height 10
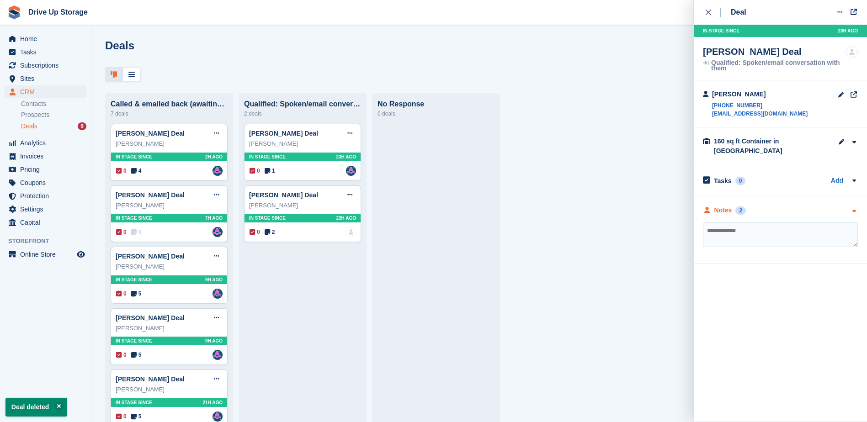
click at [849, 206] on div "Notes 2" at bounding box center [780, 211] width 155 height 10
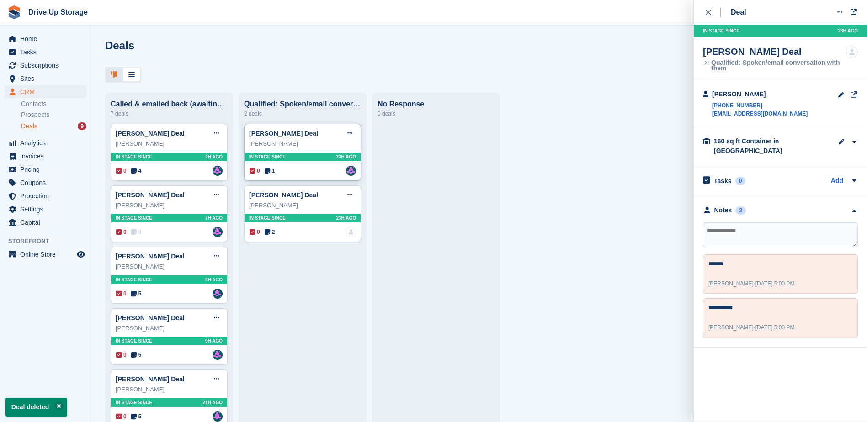
click at [322, 146] on div "Joe Kilgallon" at bounding box center [302, 143] width 107 height 9
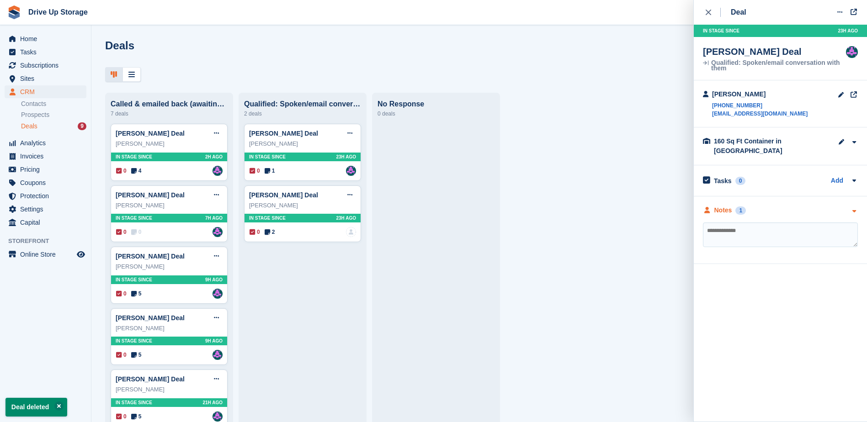
click at [848, 206] on div "Notes 1" at bounding box center [780, 211] width 155 height 10
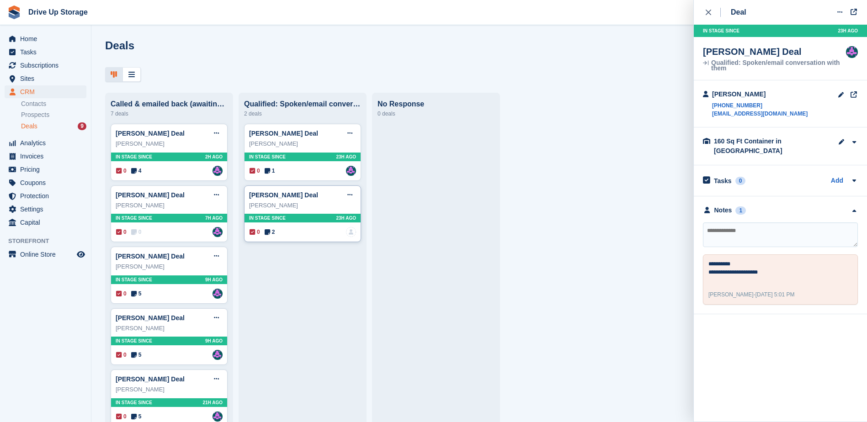
click at [311, 236] on div "0 2 No one is assigned to this deal" at bounding box center [303, 232] width 107 height 10
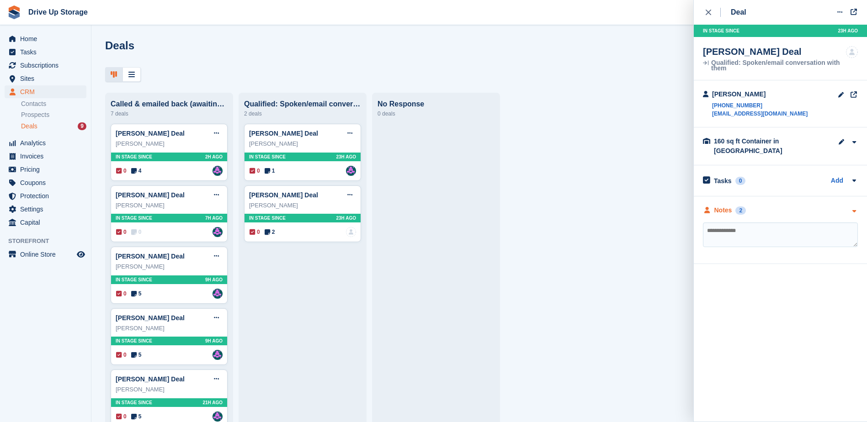
click at [858, 208] on icon "button" at bounding box center [854, 211] width 8 height 6
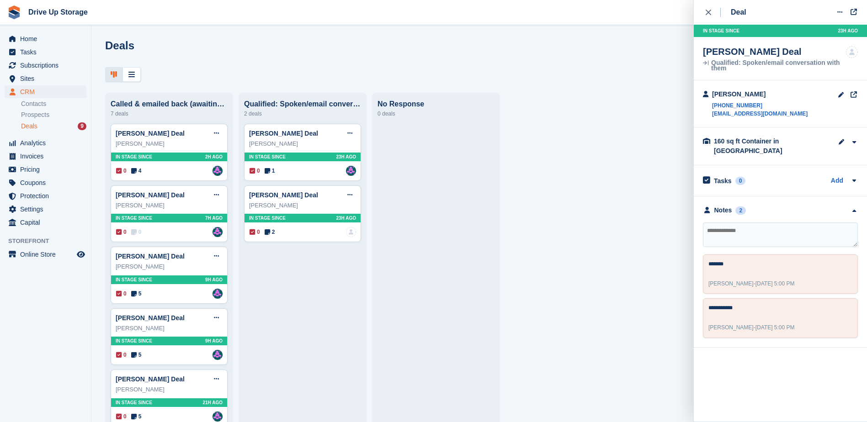
click at [721, 223] on textarea at bounding box center [780, 235] width 155 height 25
click at [764, 229] on textarea at bounding box center [780, 235] width 155 height 25
type textarea "*******"
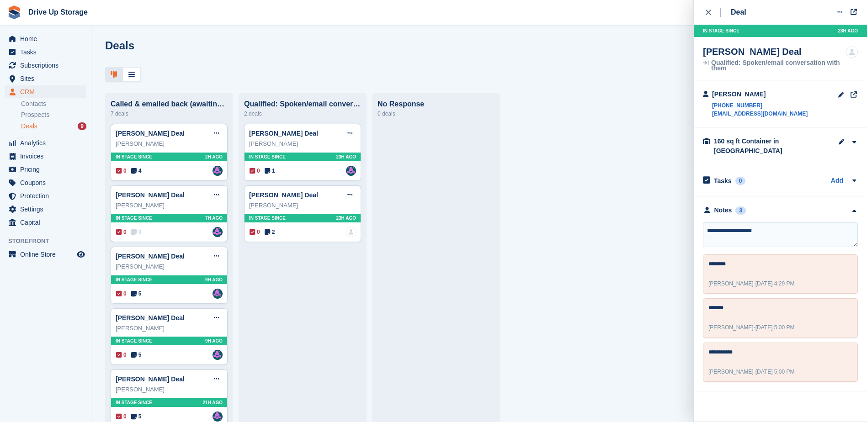
type textarea "**********"
